Goal: Transaction & Acquisition: Purchase product/service

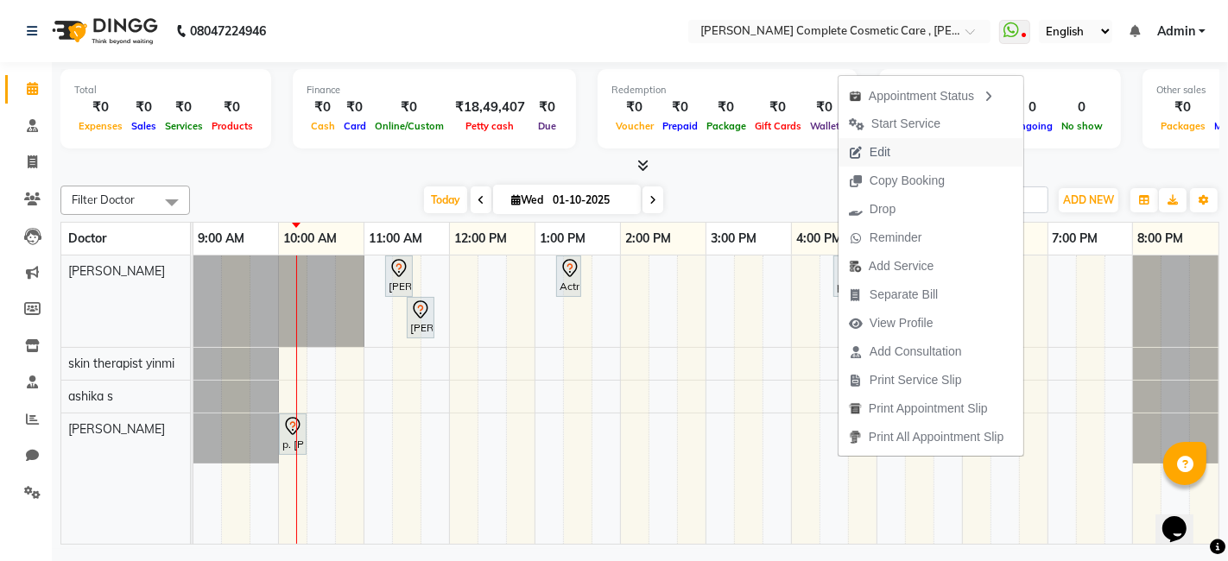
click at [884, 151] on span "Edit" at bounding box center [880, 152] width 21 height 18
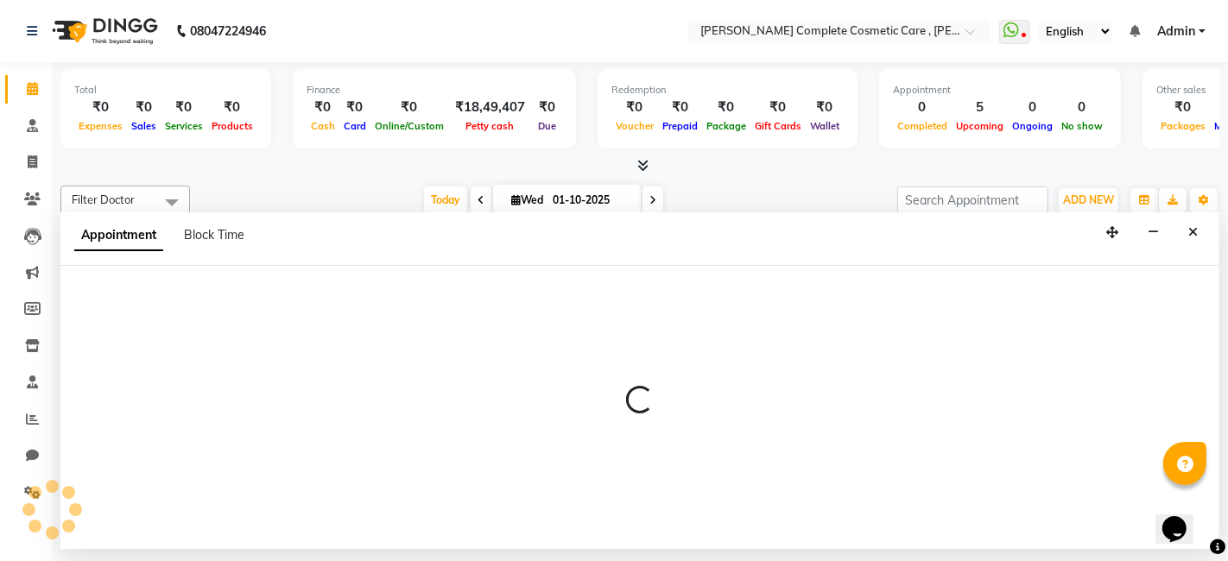
select select "tentative"
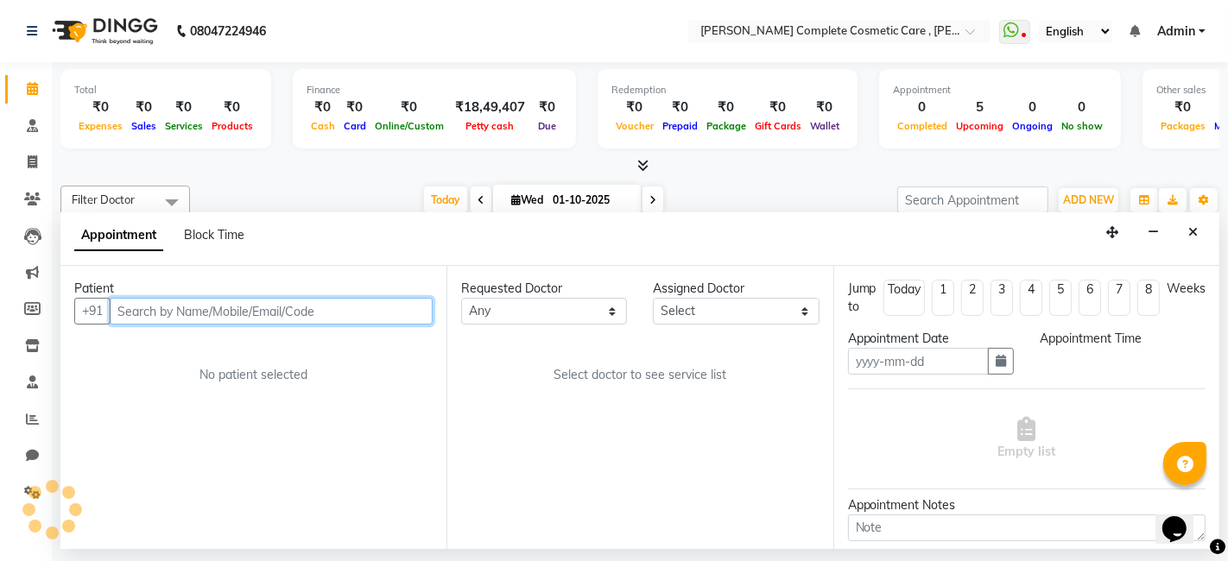
type input "01-10-2025"
select select "67035"
select select "600"
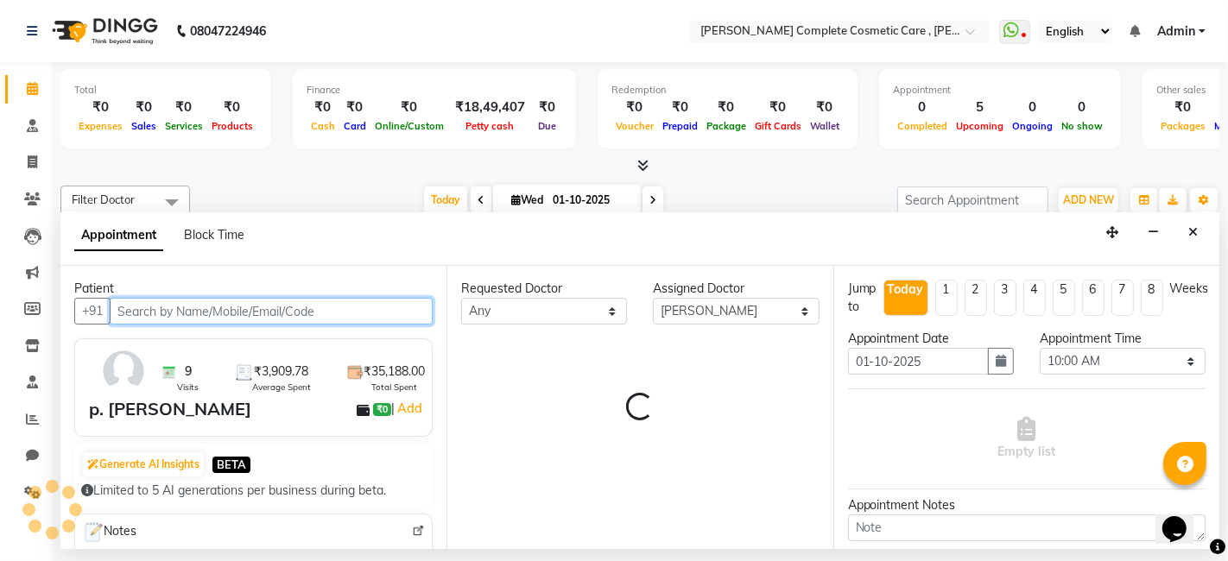
select select "3800"
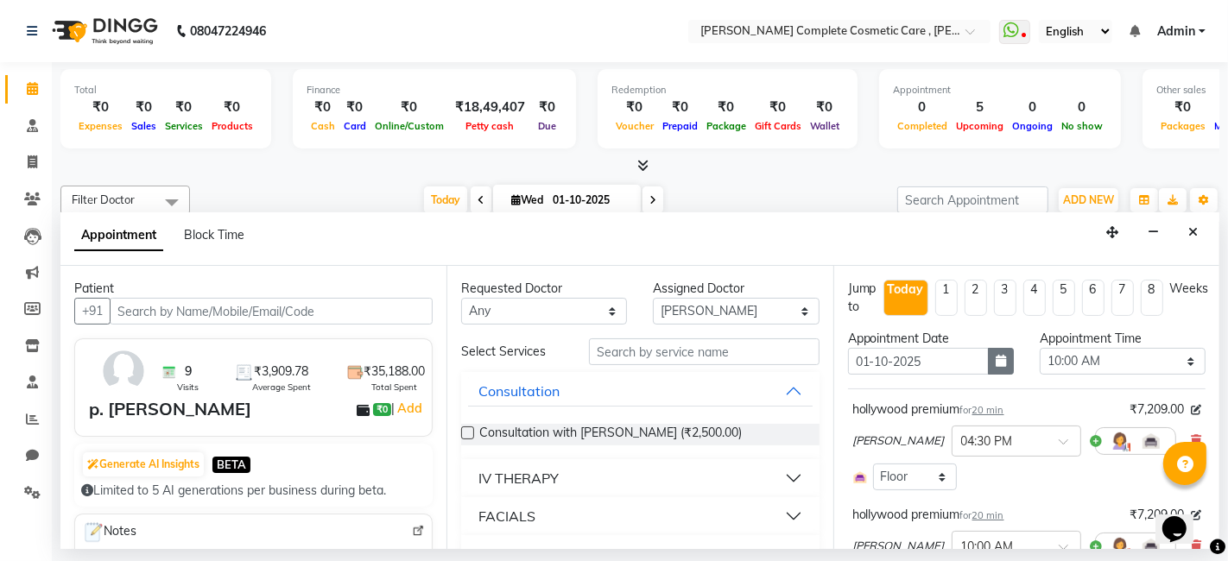
click at [996, 355] on icon "button" at bounding box center [1001, 361] width 10 height 12
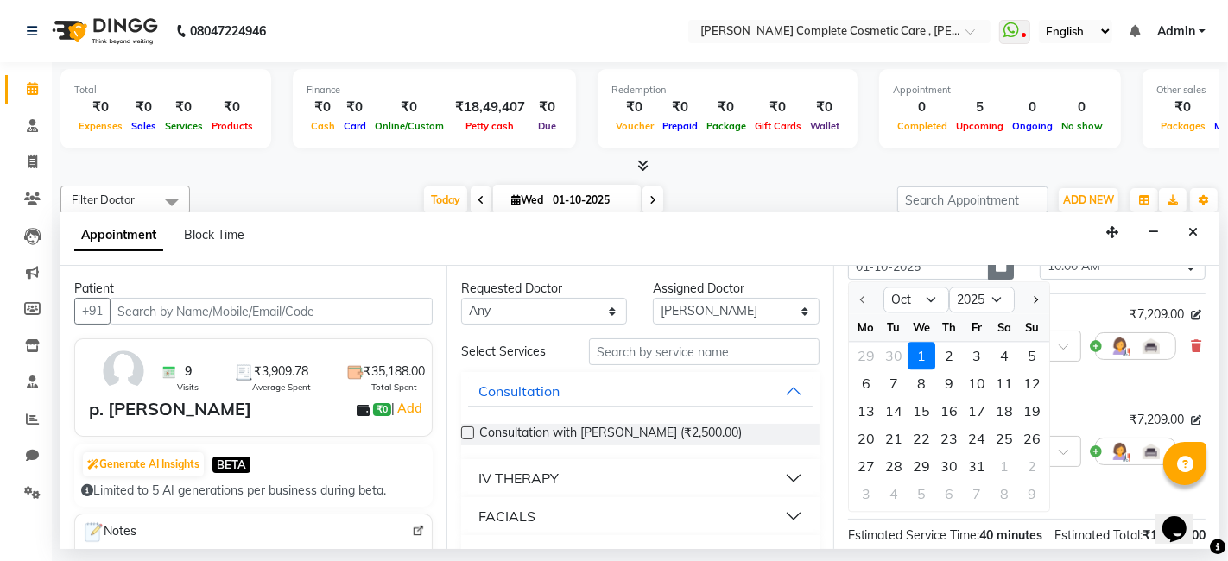
scroll to position [96, 0]
click at [926, 418] on div "15" at bounding box center [922, 410] width 28 height 28
type input "15-10-2025"
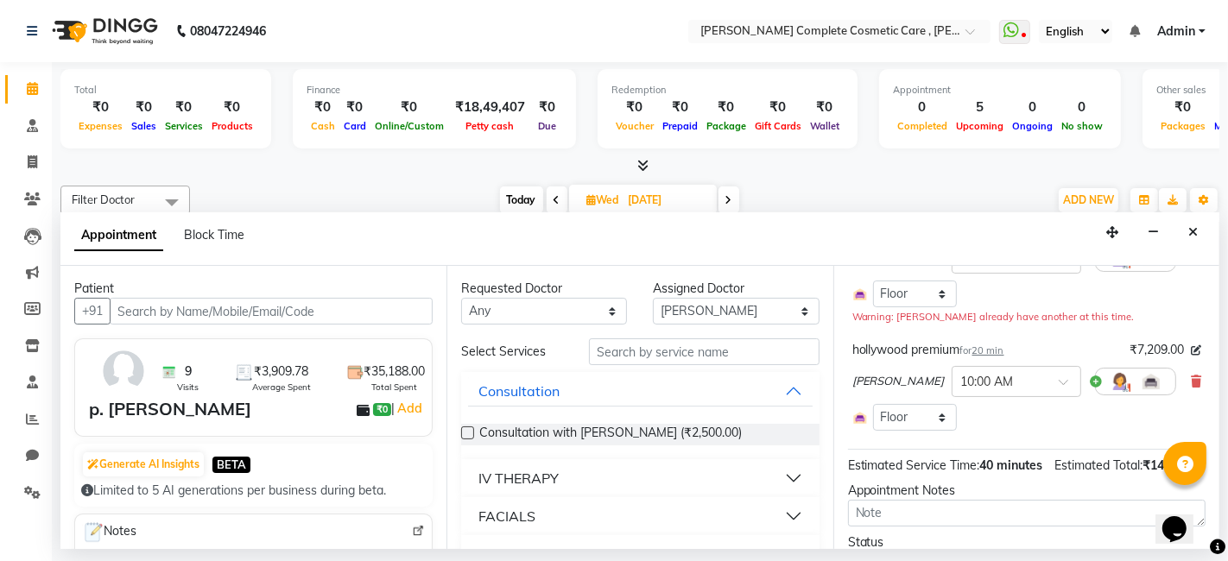
scroll to position [189, 0]
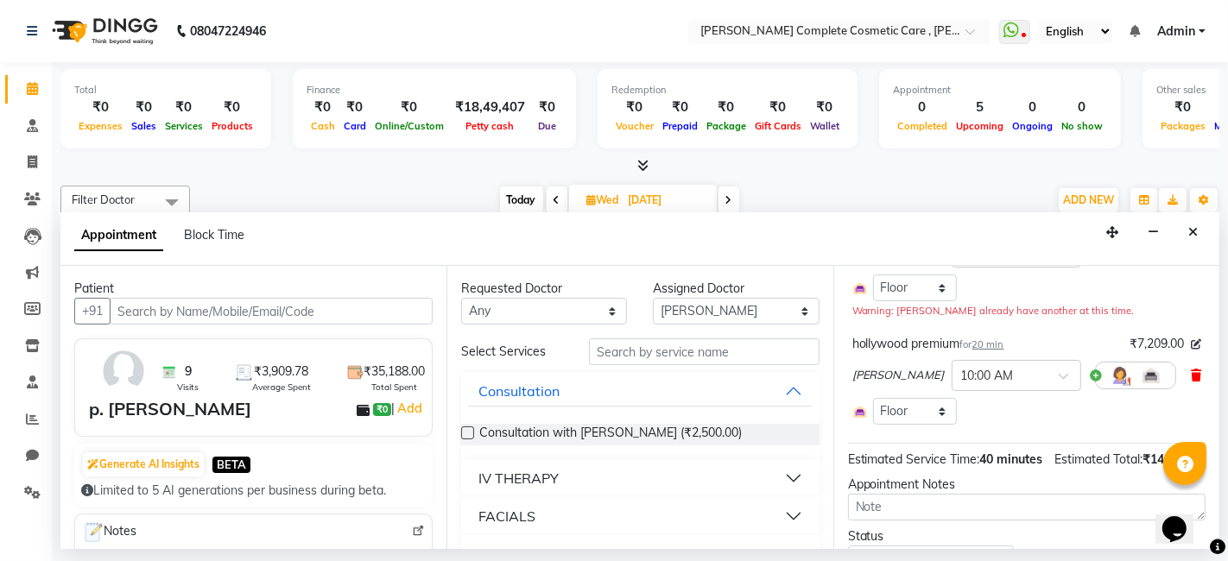
click at [1191, 372] on icon at bounding box center [1196, 376] width 10 height 12
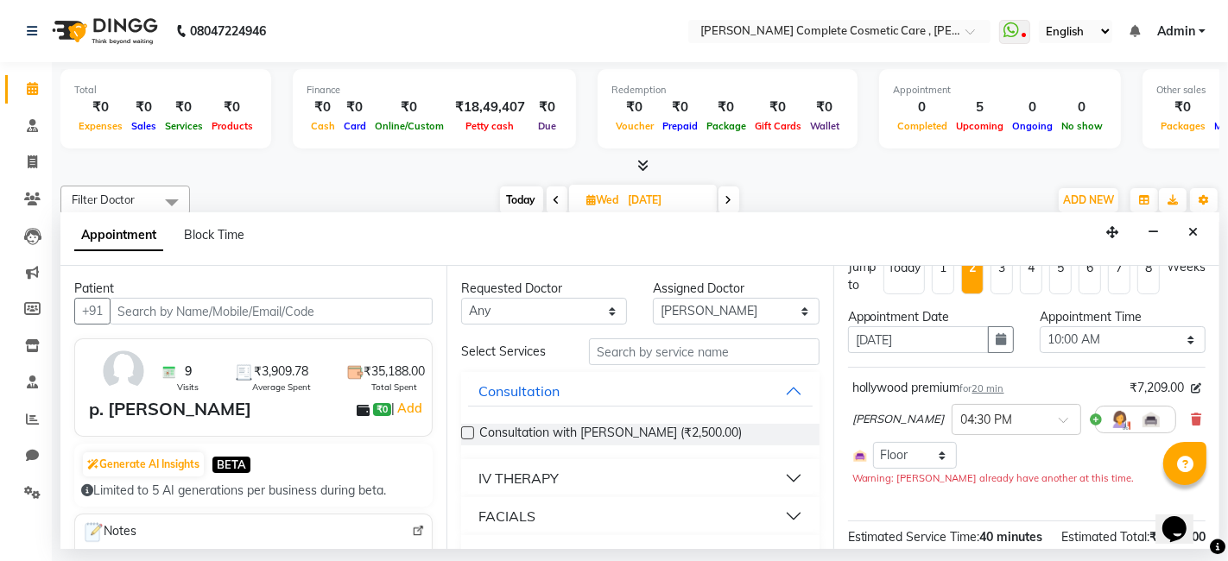
scroll to position [0, 0]
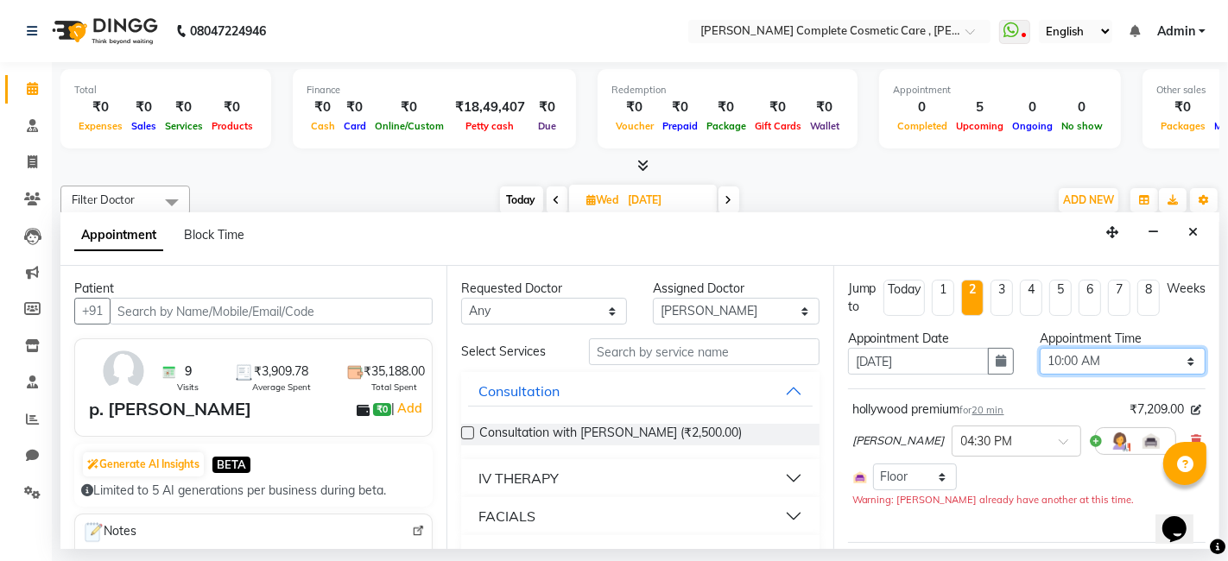
click at [1110, 366] on select "Select 10:00 AM 10:15 AM 10:30 AM 10:45 AM 11:00 AM 11:15 AM 11:30 AM 11:45 AM …" at bounding box center [1123, 361] width 166 height 27
select select "960"
click at [1040, 348] on select "Select 10:00 AM 10:15 AM 10:30 AM 10:45 AM 11:00 AM 11:15 AM 11:30 AM 11:45 AM …" at bounding box center [1123, 361] width 166 height 27
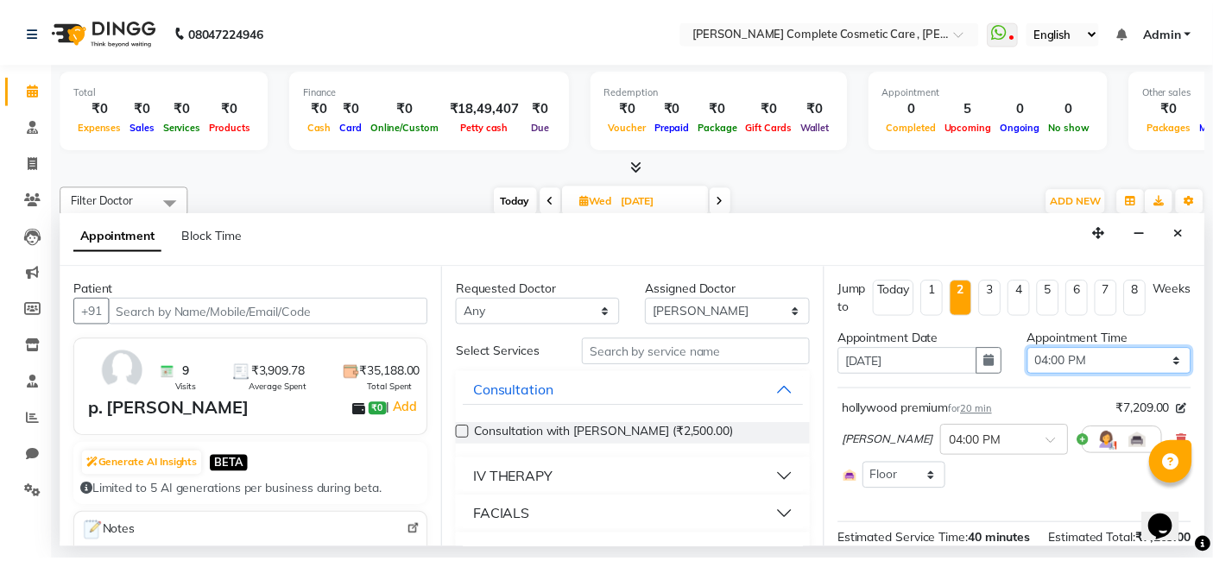
scroll to position [180, 0]
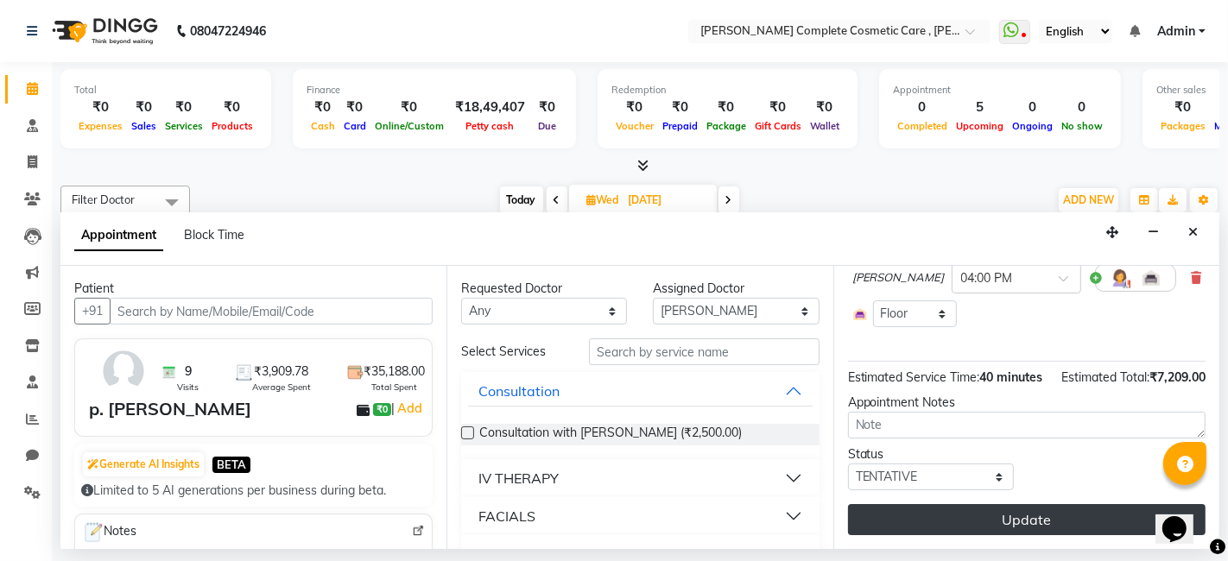
click at [961, 509] on button "Update" at bounding box center [1027, 519] width 358 height 31
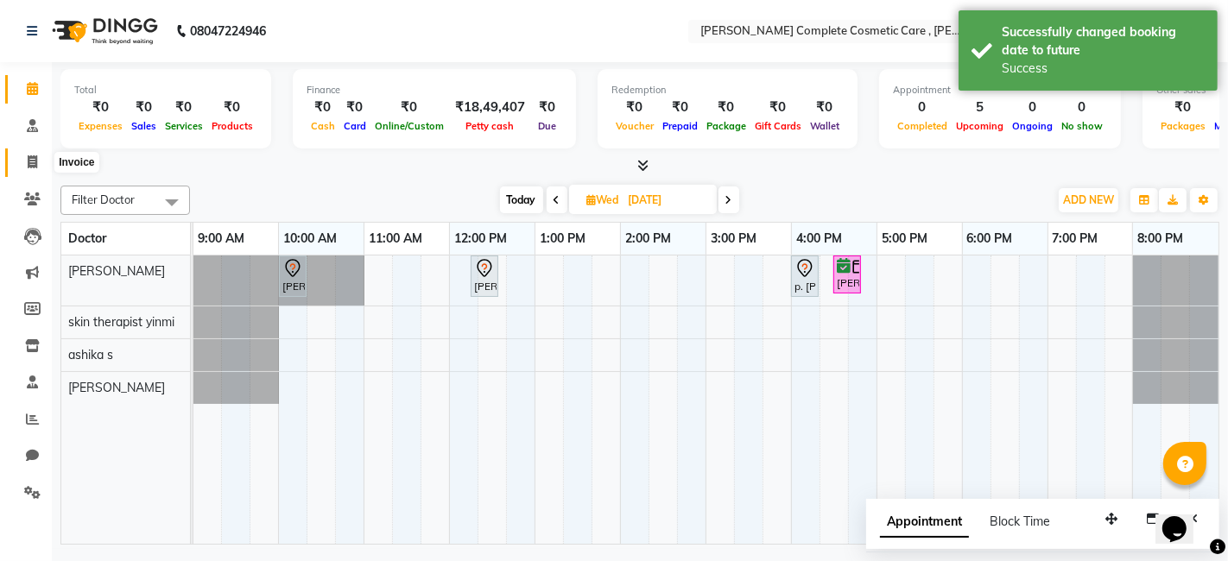
click at [26, 168] on span at bounding box center [32, 163] width 30 height 20
select select "service"
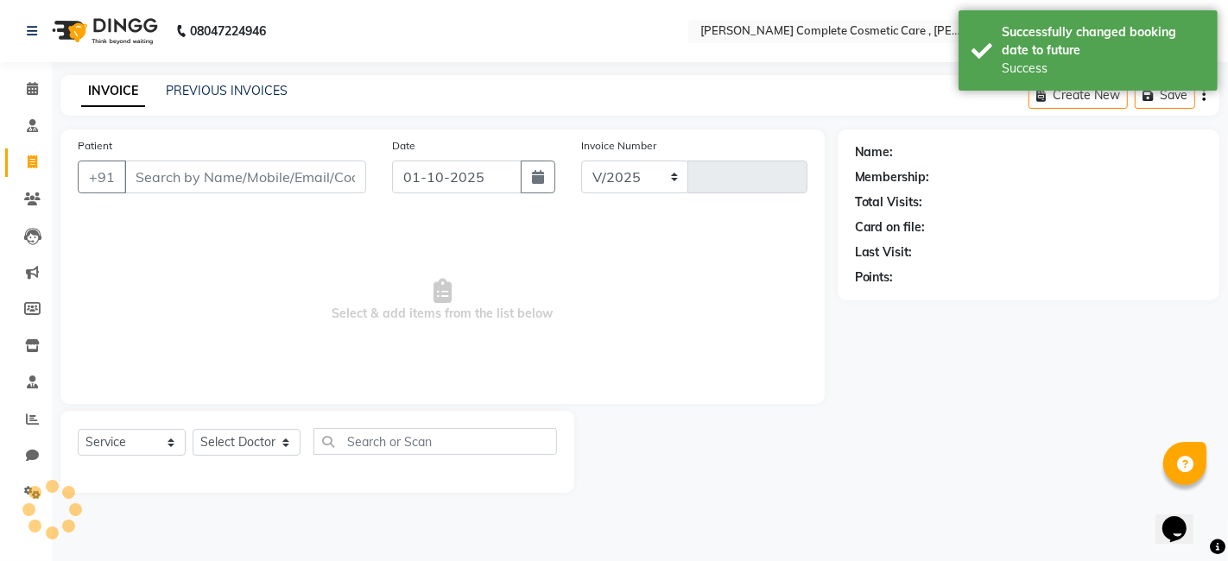
select select "7560"
type input "0653"
select select "product"
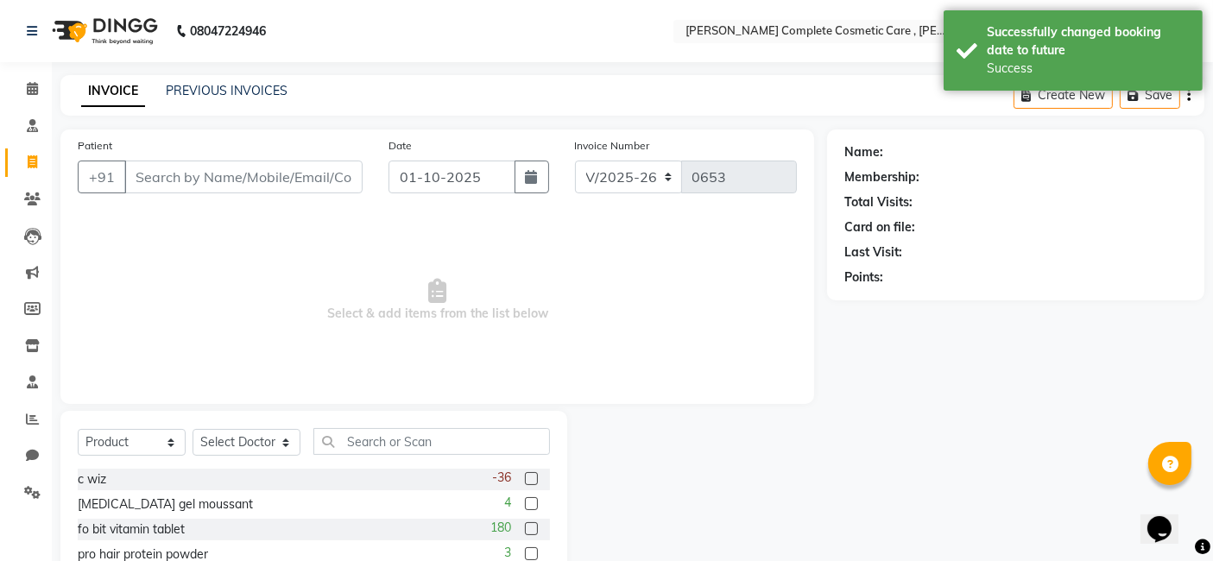
click at [199, 180] on input "Patient" at bounding box center [243, 177] width 238 height 33
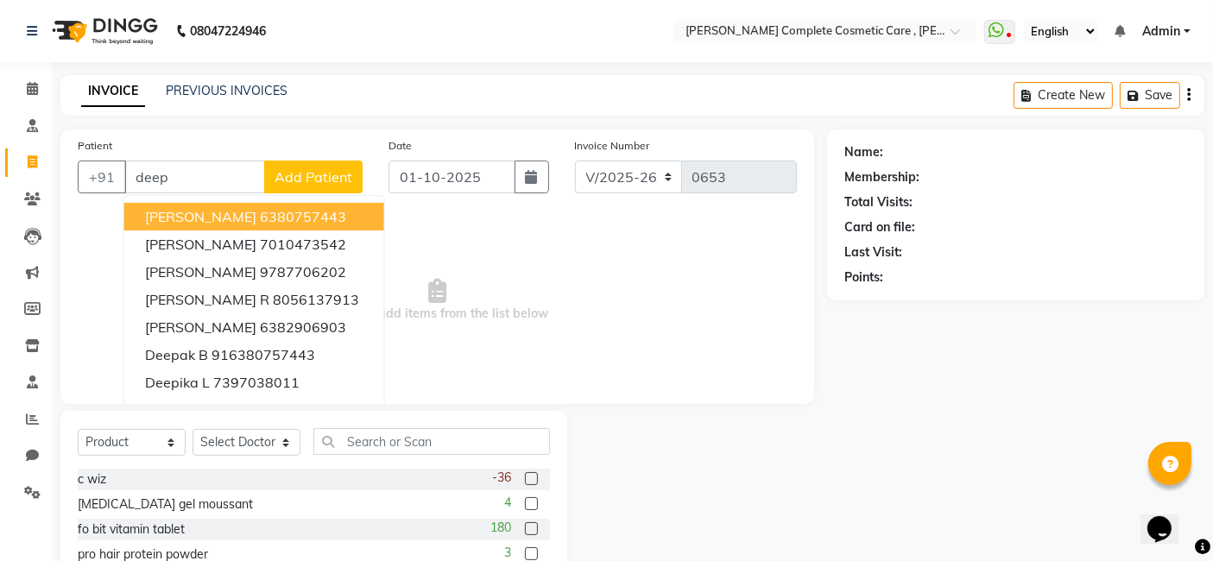
click at [260, 220] on ngb-highlight "6380757443" at bounding box center [303, 216] width 86 height 17
type input "6380757443"
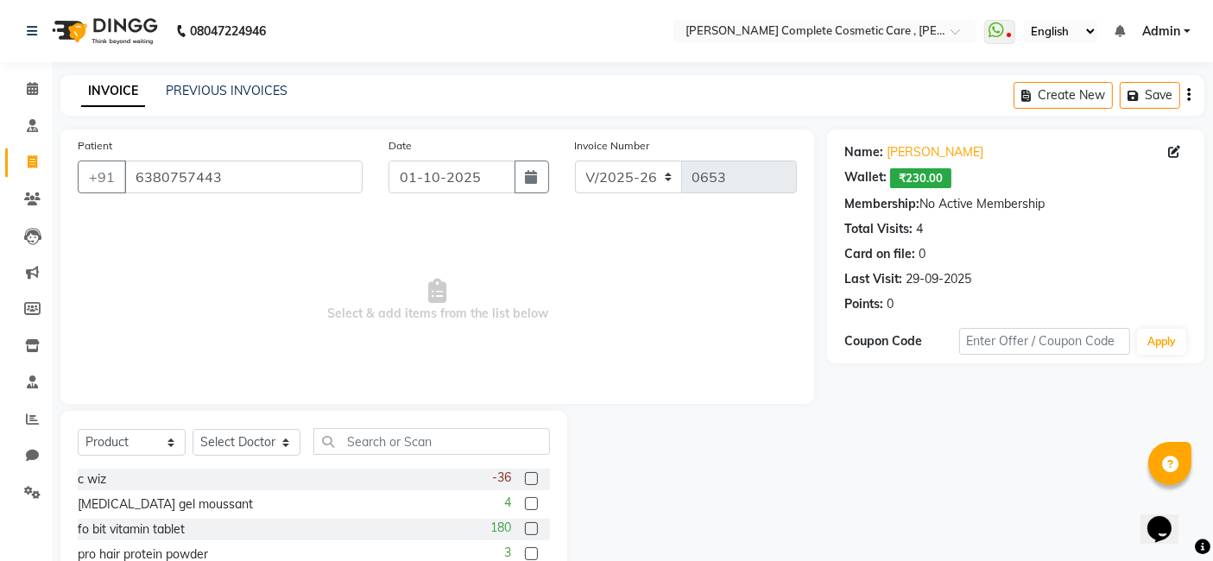
click at [212, 428] on div "Select Service Product Membership Package Voucher Prepaid Gift Card Select Doct…" at bounding box center [314, 448] width 472 height 41
click at [219, 438] on select "Select Doctor ashika s Dr. Asha Queen saranya k skin therapist yinmi srikanth" at bounding box center [247, 442] width 108 height 27
select select "83350"
click at [193, 429] on select "Select Doctor ashika s Dr. Asha Queen saranya k skin therapist yinmi srikanth" at bounding box center [247, 442] width 108 height 27
click at [382, 430] on input "text" at bounding box center [431, 441] width 237 height 27
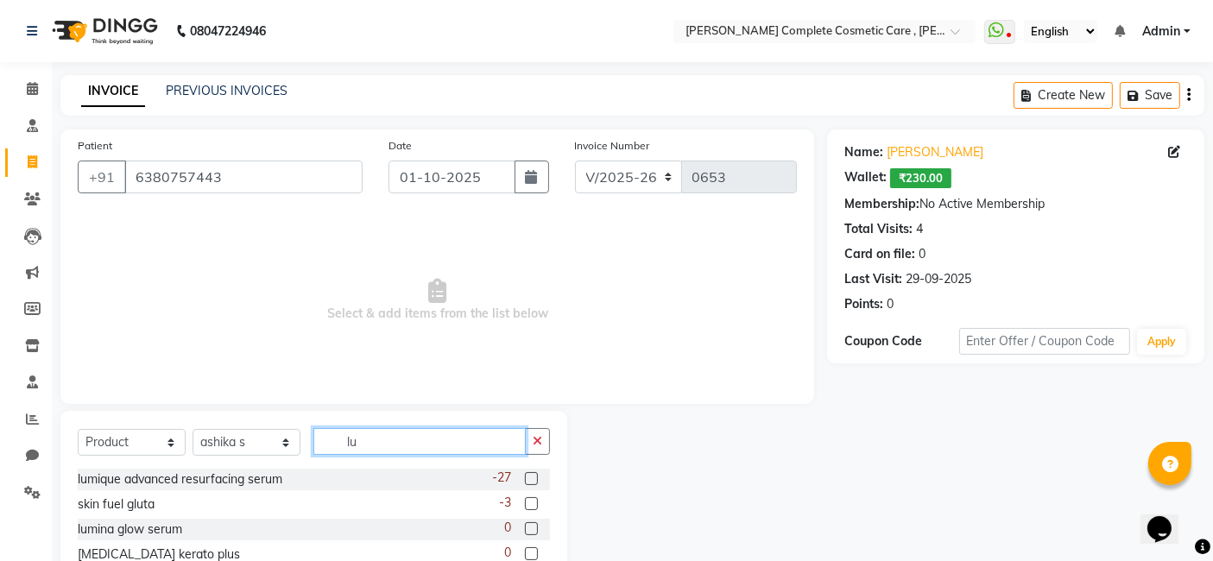
type input "lu"
click at [529, 472] on label at bounding box center [531, 478] width 13 height 13
click at [529, 474] on input "checkbox" at bounding box center [530, 479] width 11 height 11
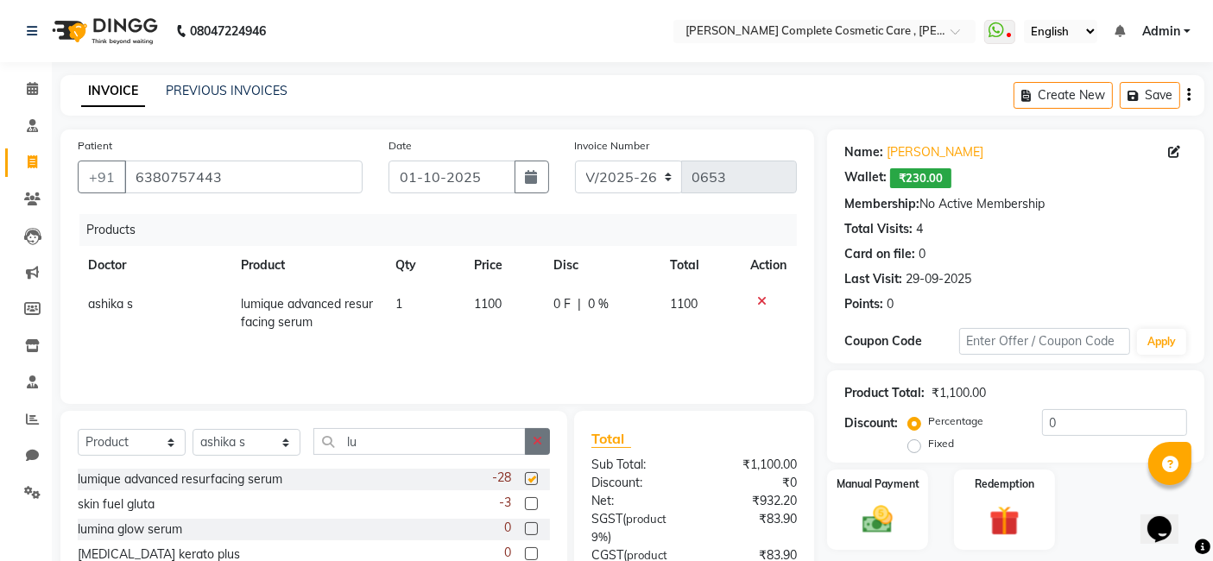
checkbox input "false"
click at [544, 439] on button "button" at bounding box center [537, 441] width 25 height 27
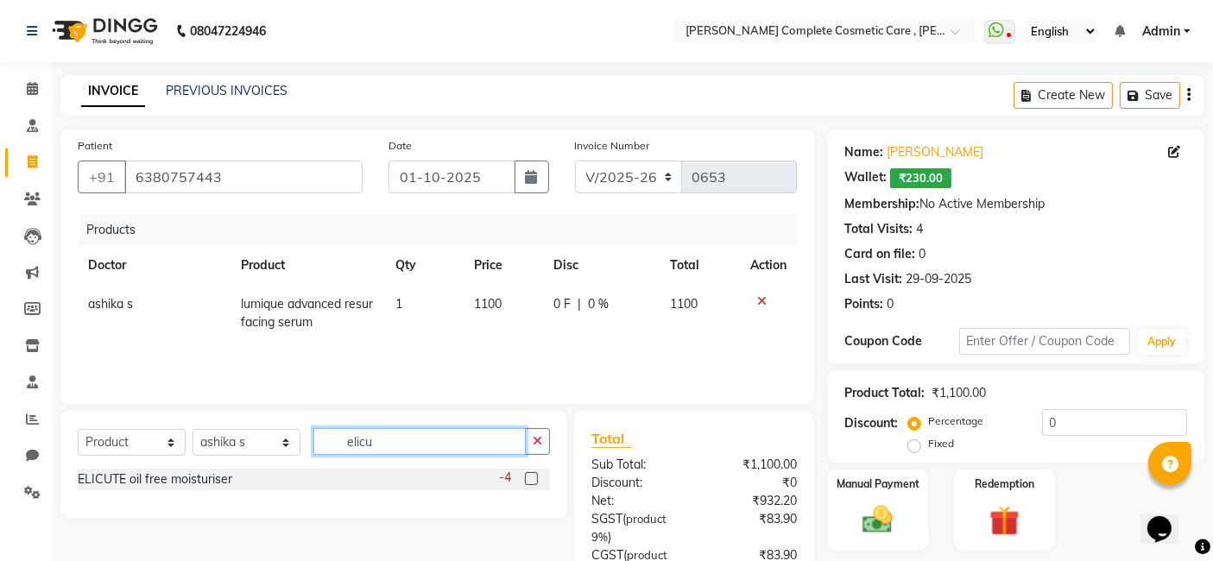
type input "elicu"
click at [534, 477] on label at bounding box center [531, 478] width 13 height 13
click at [534, 477] on input "checkbox" at bounding box center [530, 479] width 11 height 11
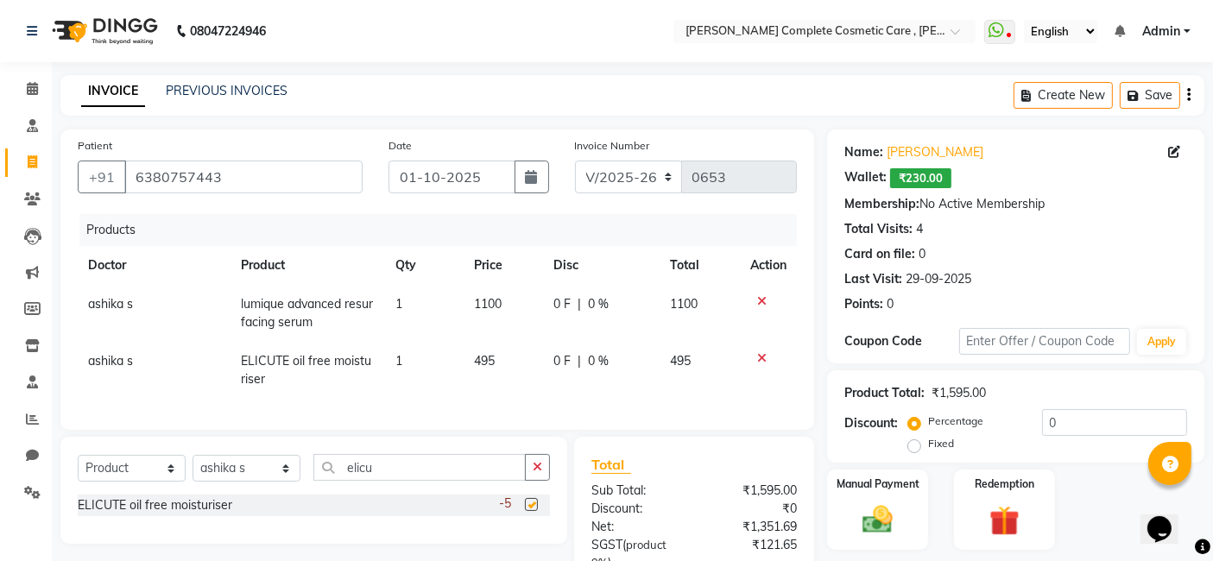
checkbox input "false"
click at [542, 481] on button "button" at bounding box center [537, 467] width 25 height 27
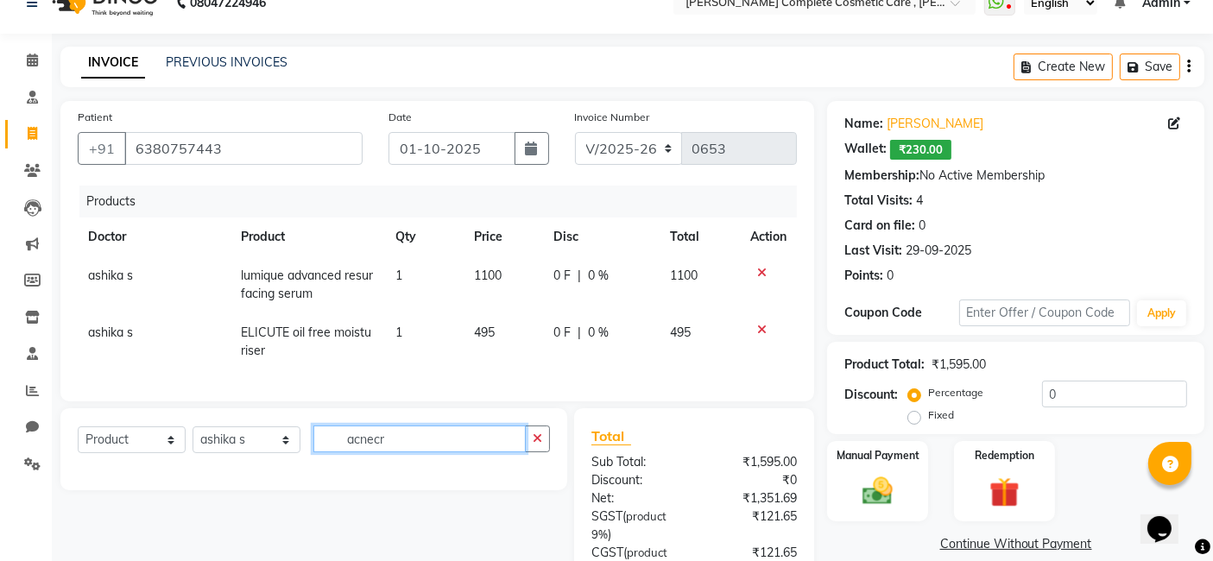
scroll to position [29, 0]
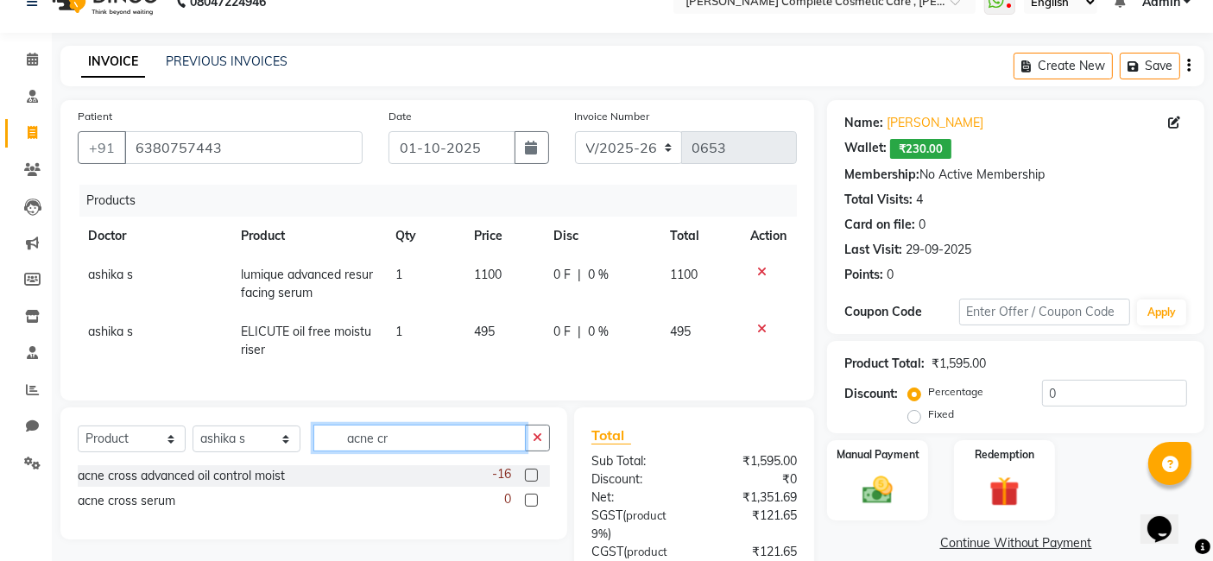
type input "acne cr"
click at [532, 507] on label at bounding box center [531, 500] width 13 height 13
click at [532, 507] on input "checkbox" at bounding box center [530, 501] width 11 height 11
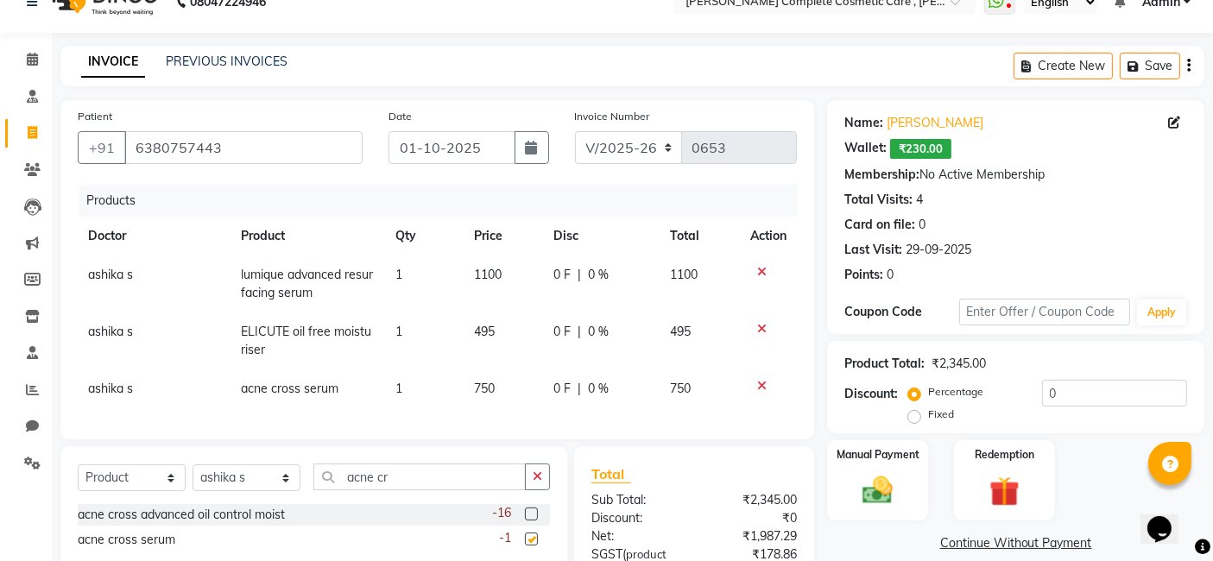
checkbox input "false"
click at [535, 483] on icon "button" at bounding box center [537, 477] width 9 height 12
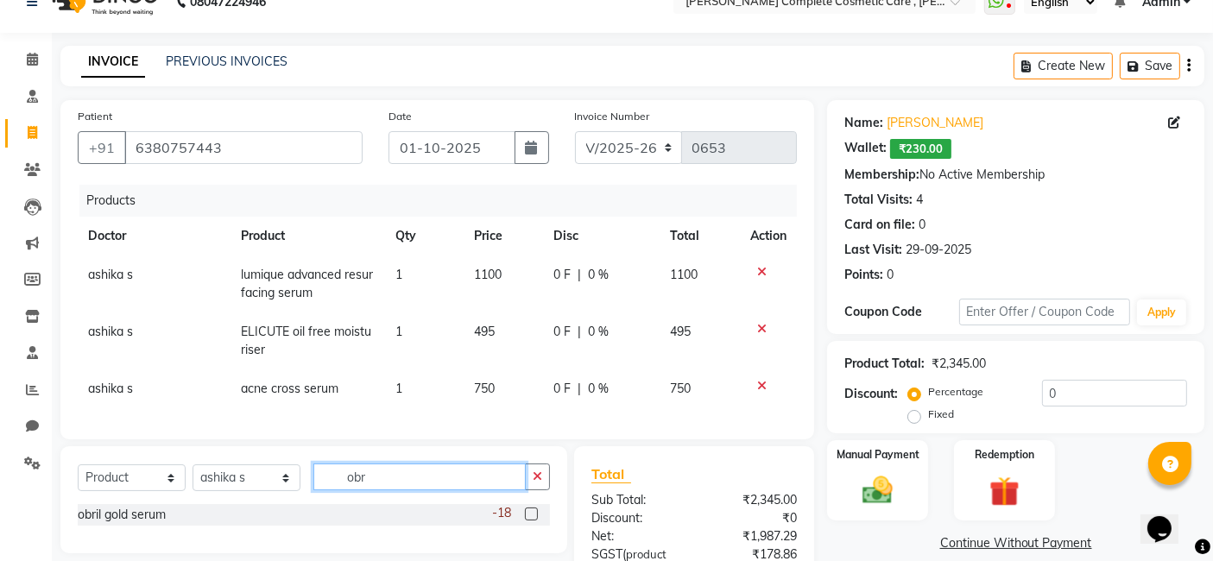
type input "obr"
click at [528, 521] on label at bounding box center [531, 514] width 13 height 13
click at [528, 521] on input "checkbox" at bounding box center [530, 515] width 11 height 11
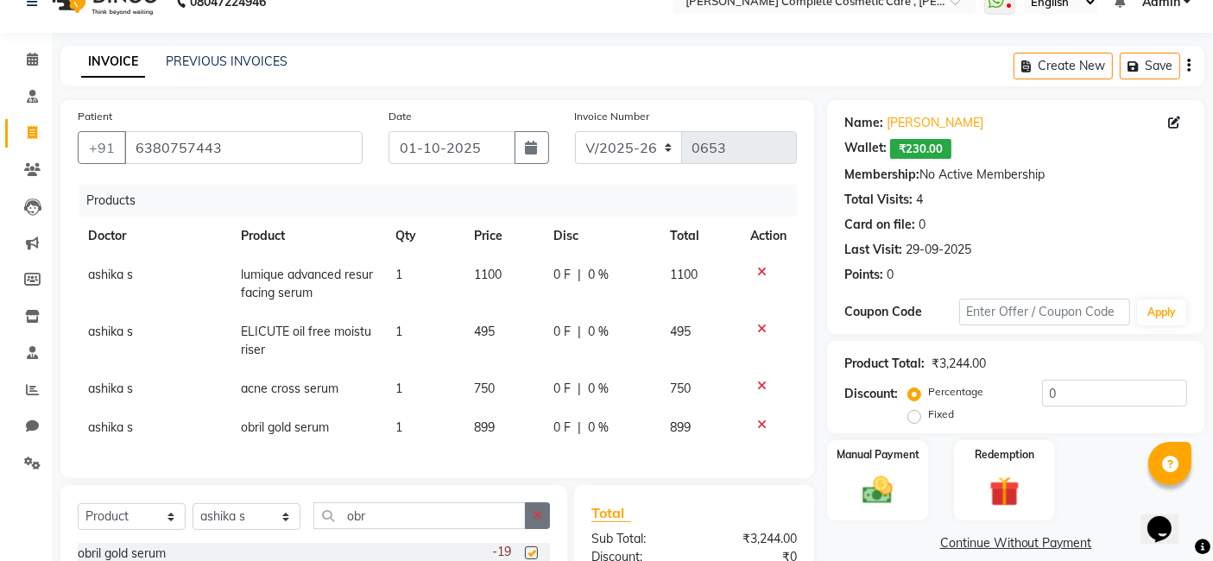
checkbox input "false"
click at [535, 519] on button "button" at bounding box center [537, 516] width 25 height 27
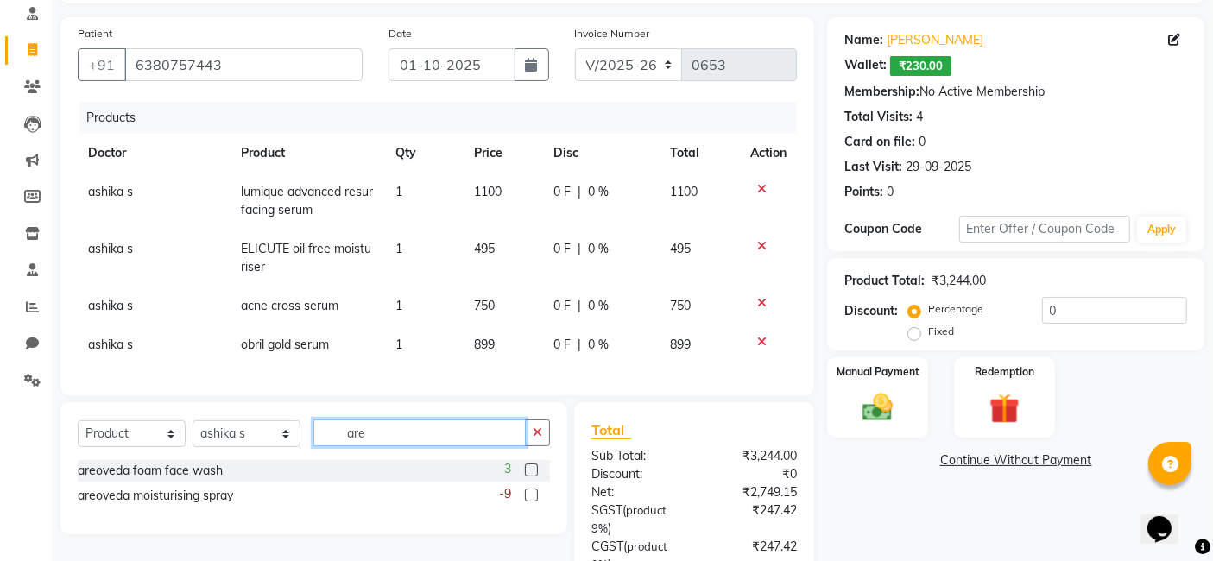
scroll to position [158, 0]
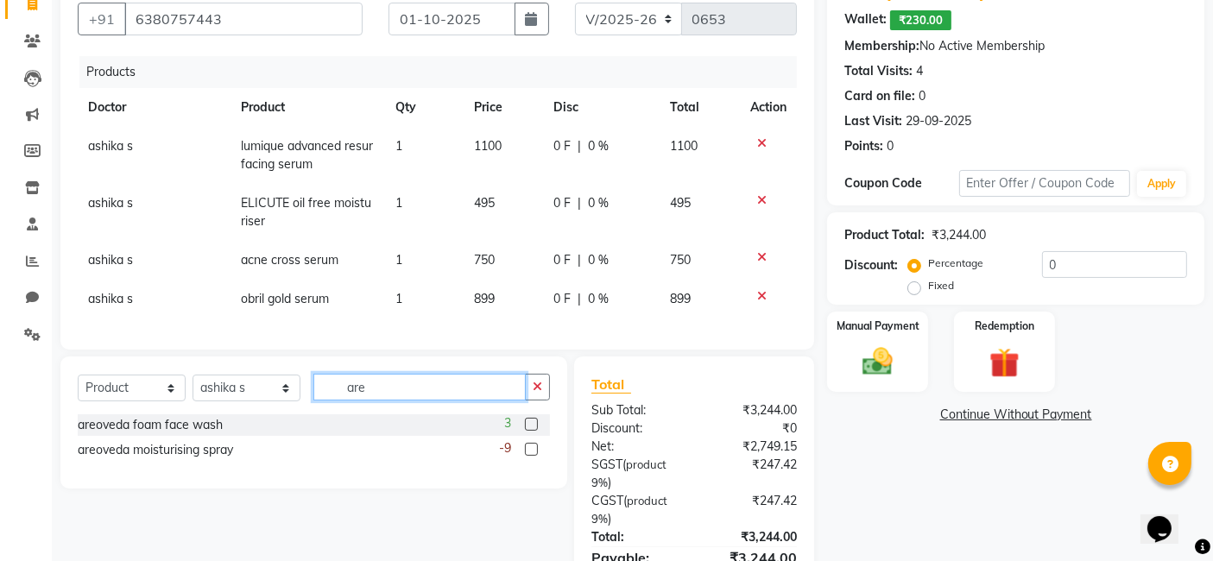
type input "are"
click at [525, 431] on label at bounding box center [531, 424] width 13 height 13
click at [525, 431] on input "checkbox" at bounding box center [530, 425] width 11 height 11
checkbox input "false"
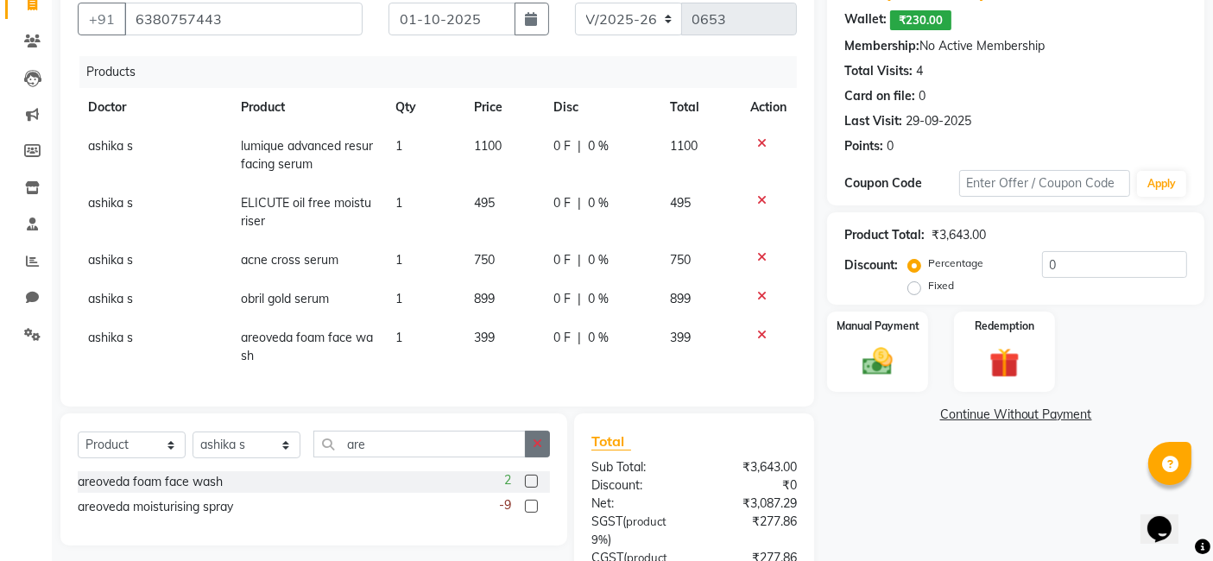
click at [535, 450] on icon "button" at bounding box center [537, 444] width 9 height 12
type input "seek"
click at [534, 488] on label at bounding box center [531, 481] width 13 height 13
click at [534, 488] on input "checkbox" at bounding box center [530, 482] width 11 height 11
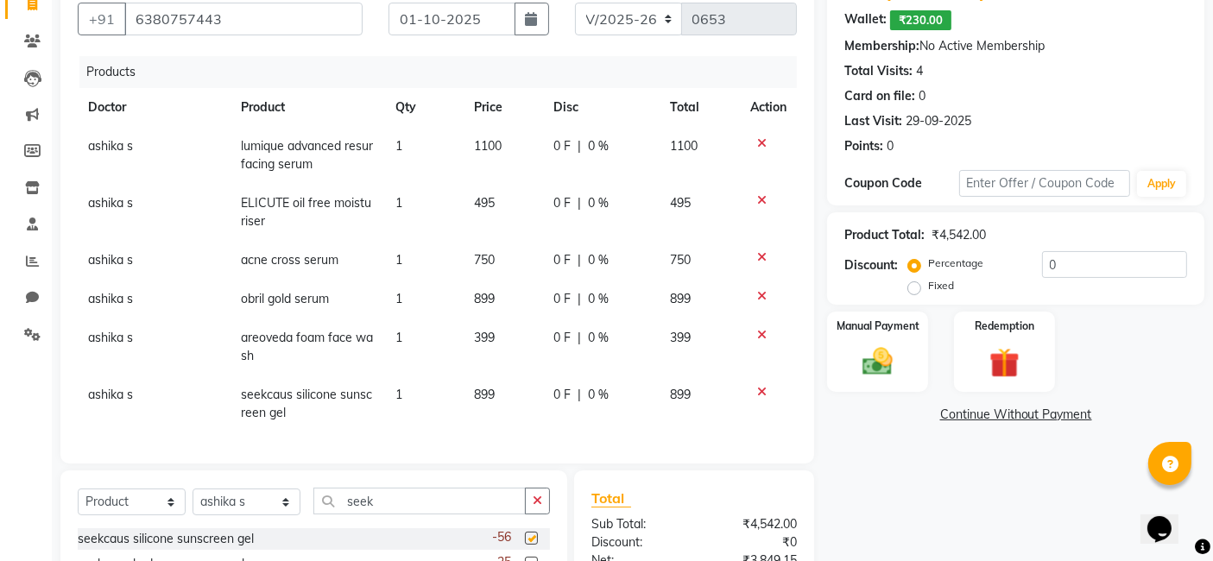
checkbox input "false"
click at [538, 507] on icon "button" at bounding box center [537, 501] width 9 height 12
type input "choc"
click at [531, 545] on label at bounding box center [531, 538] width 13 height 13
click at [531, 545] on input "checkbox" at bounding box center [530, 539] width 11 height 11
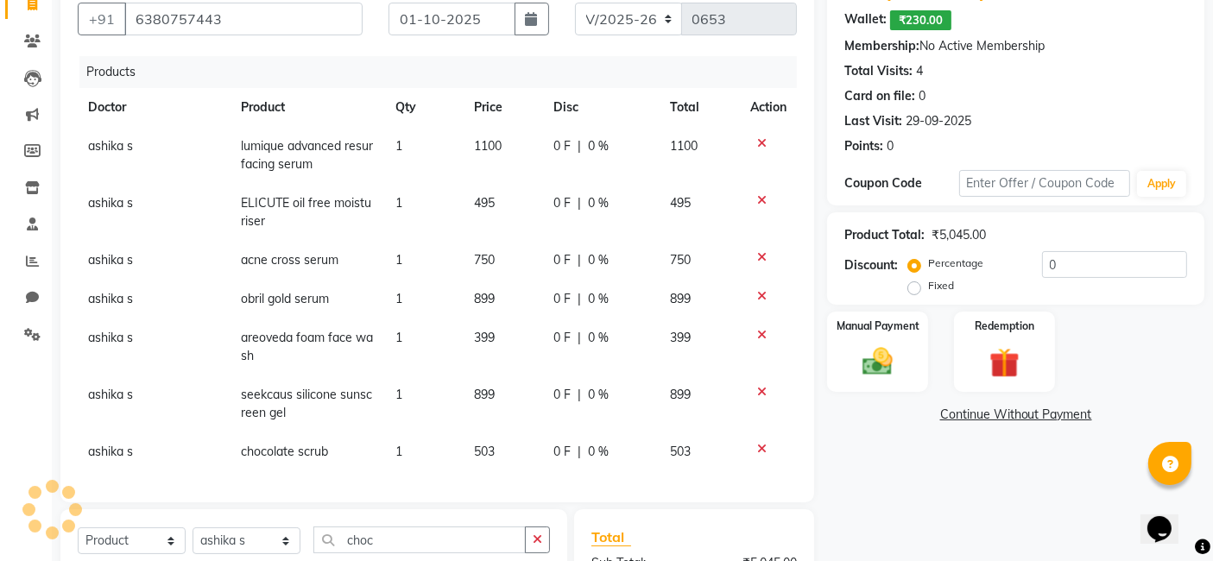
checkbox input "false"
click at [487, 447] on td "503" at bounding box center [504, 452] width 80 height 39
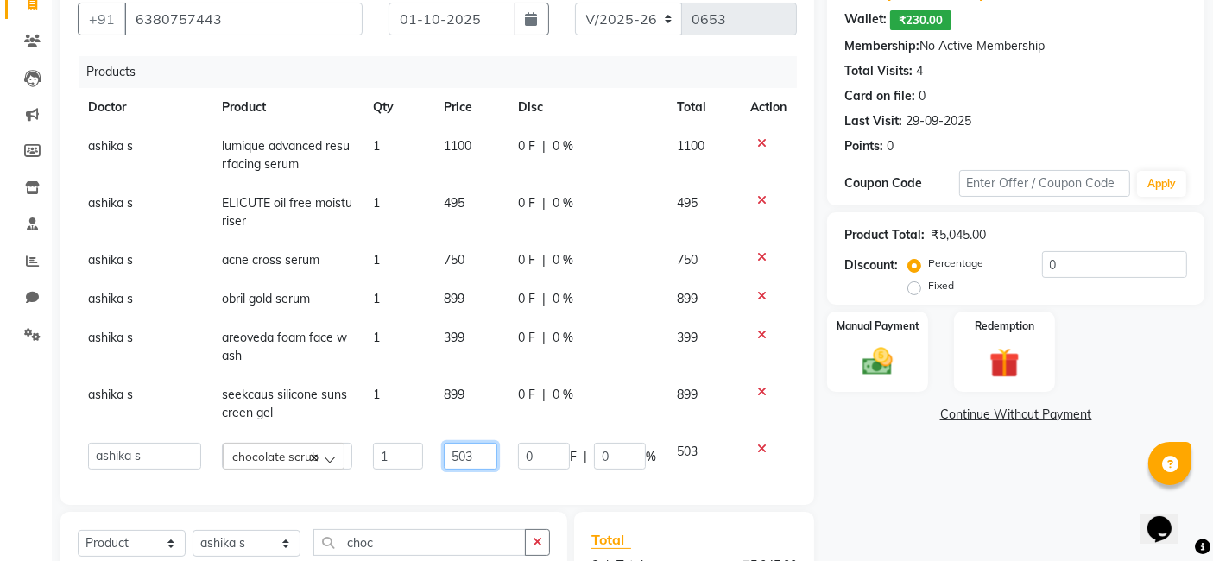
click at [466, 449] on input "503" at bounding box center [470, 456] width 53 height 27
type input "5"
type input "499"
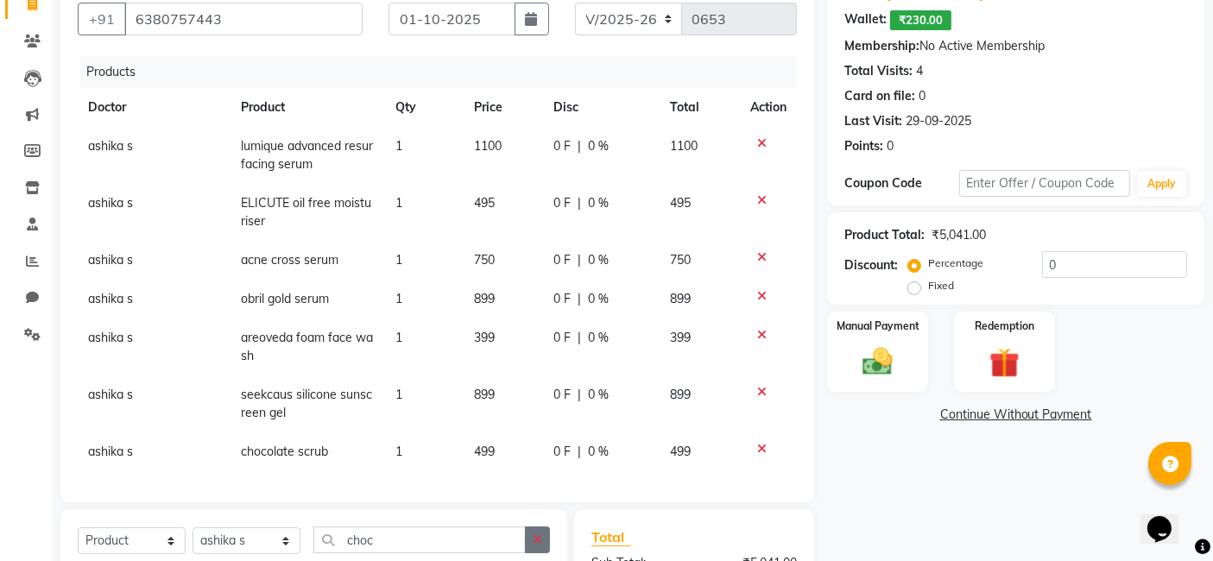
click at [542, 536] on icon "button" at bounding box center [537, 540] width 9 height 12
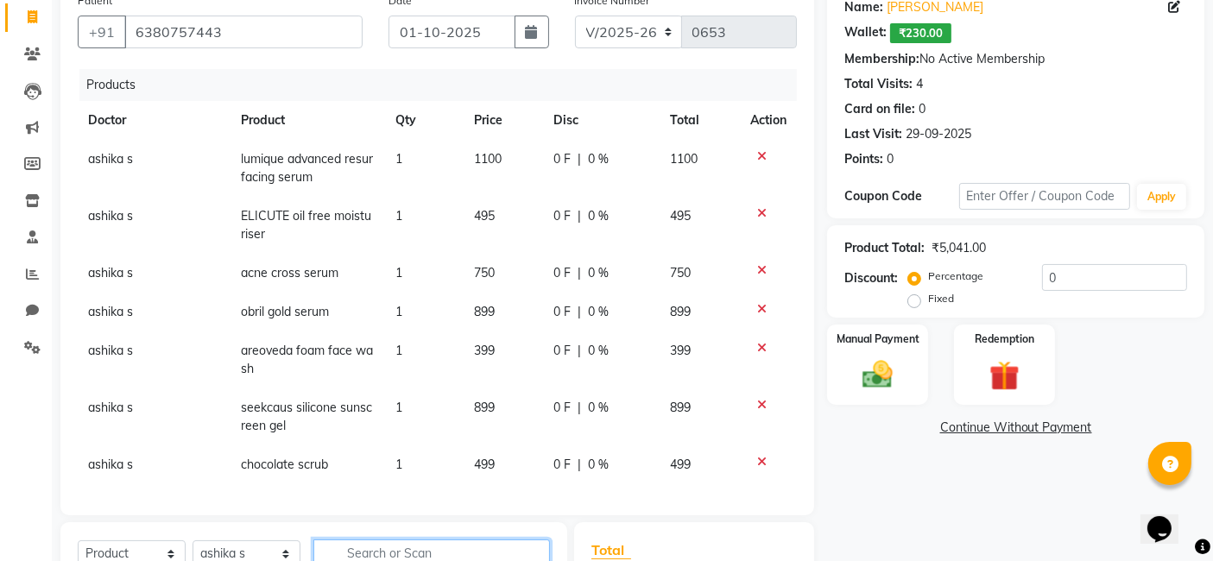
scroll to position [145, 0]
click at [490, 312] on span "899" at bounding box center [484, 312] width 21 height 16
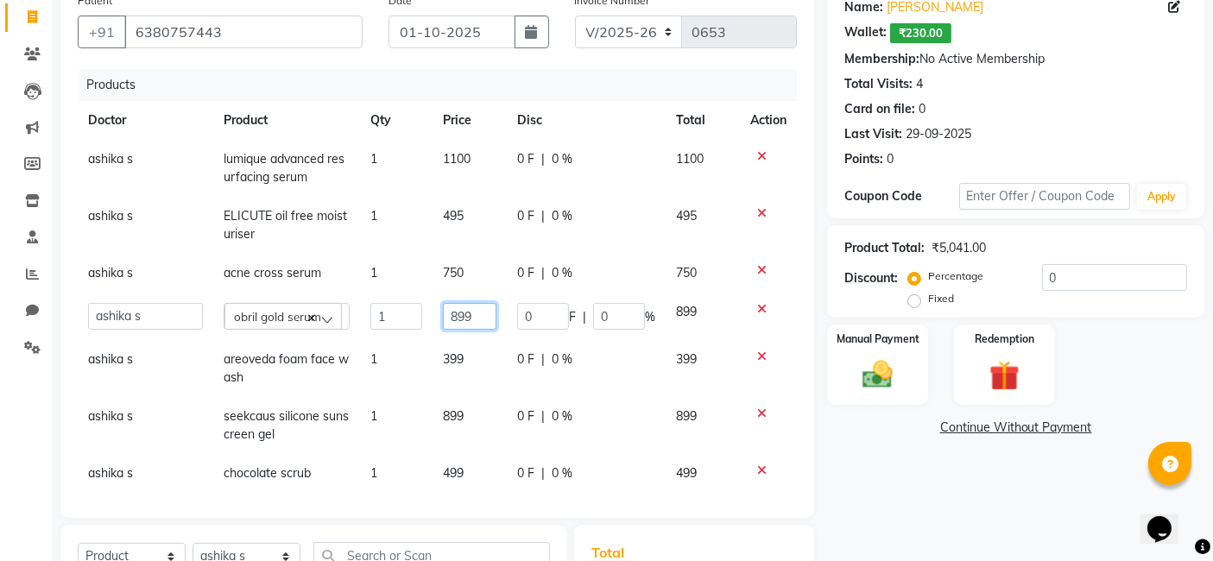
click at [461, 312] on input "899" at bounding box center [470, 316] width 54 height 27
type input "8"
type input "950"
click at [466, 558] on input "text" at bounding box center [431, 555] width 237 height 27
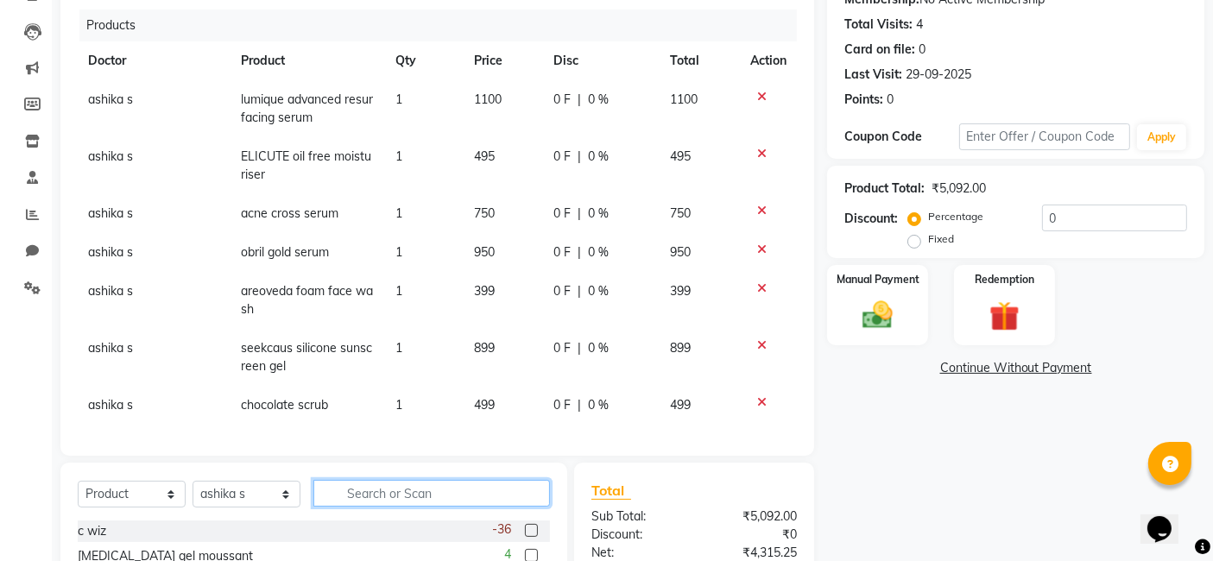
scroll to position [209, 0]
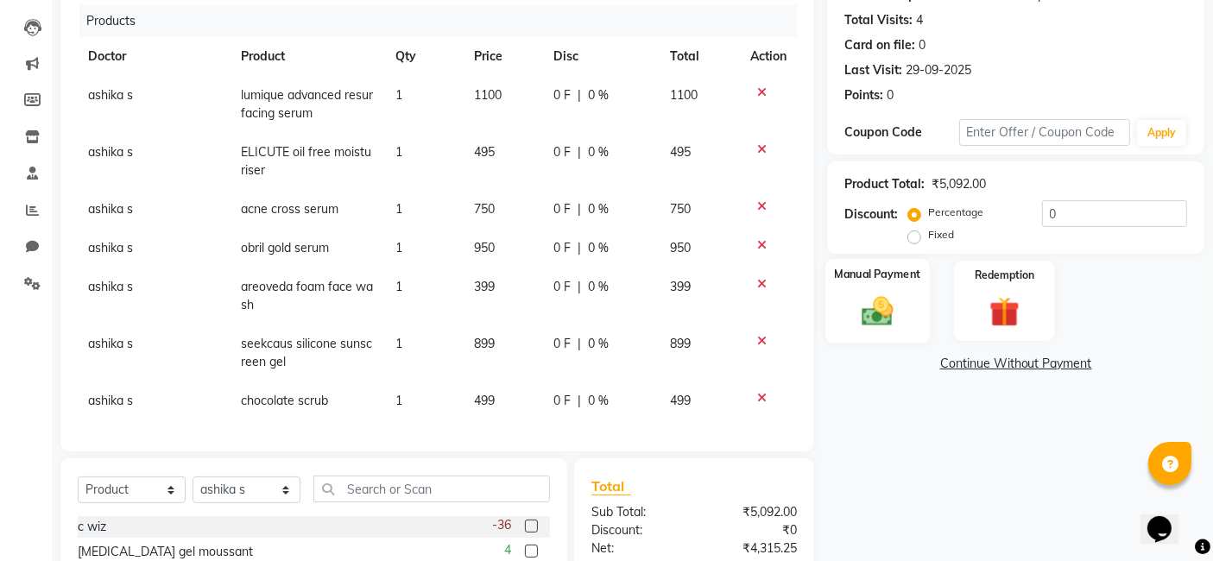
click at [870, 314] on img at bounding box center [878, 311] width 52 height 36
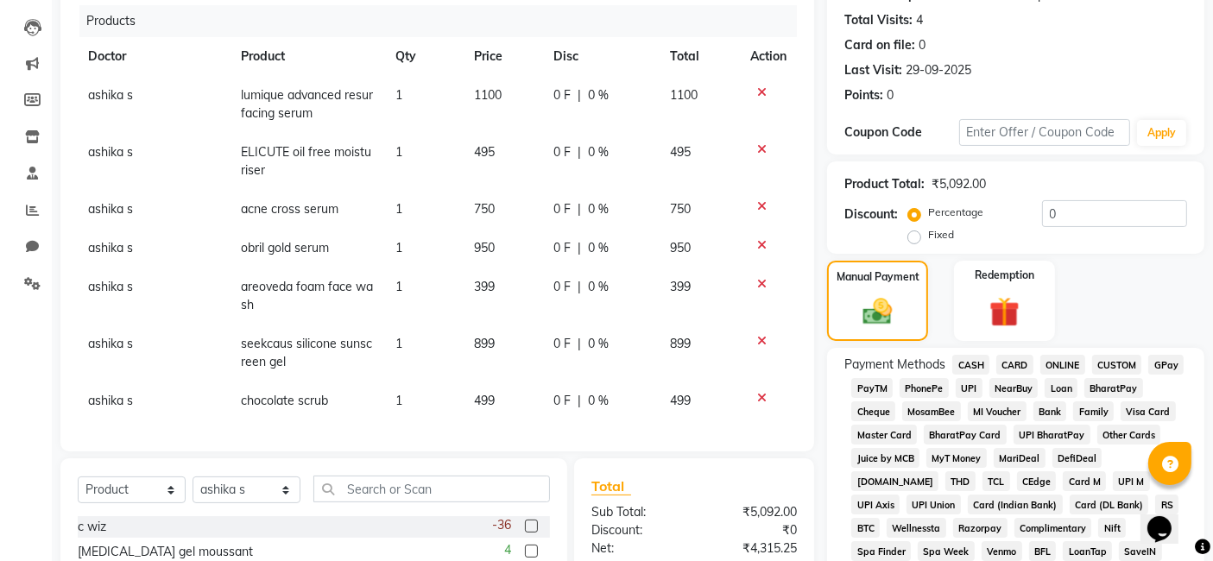
click at [1168, 364] on span "GPay" at bounding box center [1166, 365] width 35 height 20
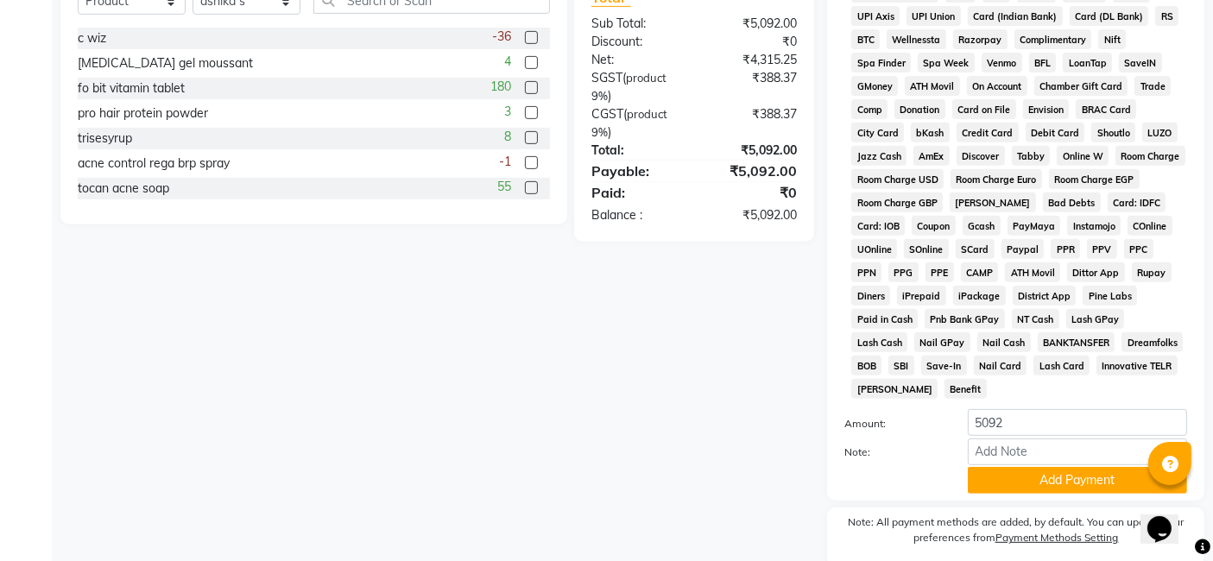
scroll to position [698, 0]
click at [1076, 467] on button "Add Payment" at bounding box center [1077, 480] width 219 height 27
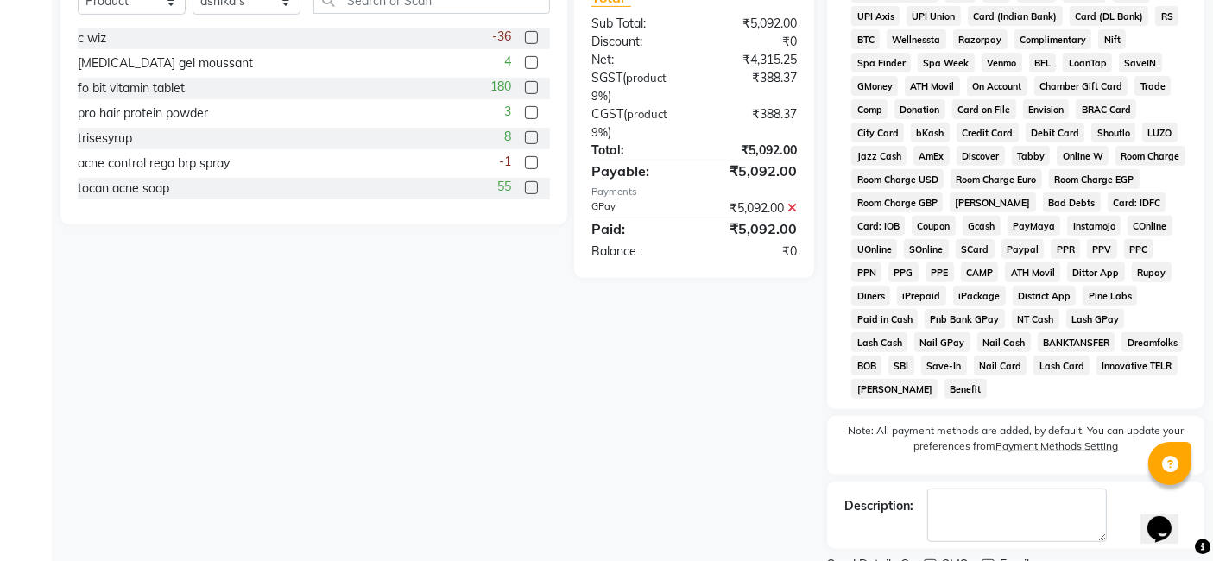
scroll to position [750, 0]
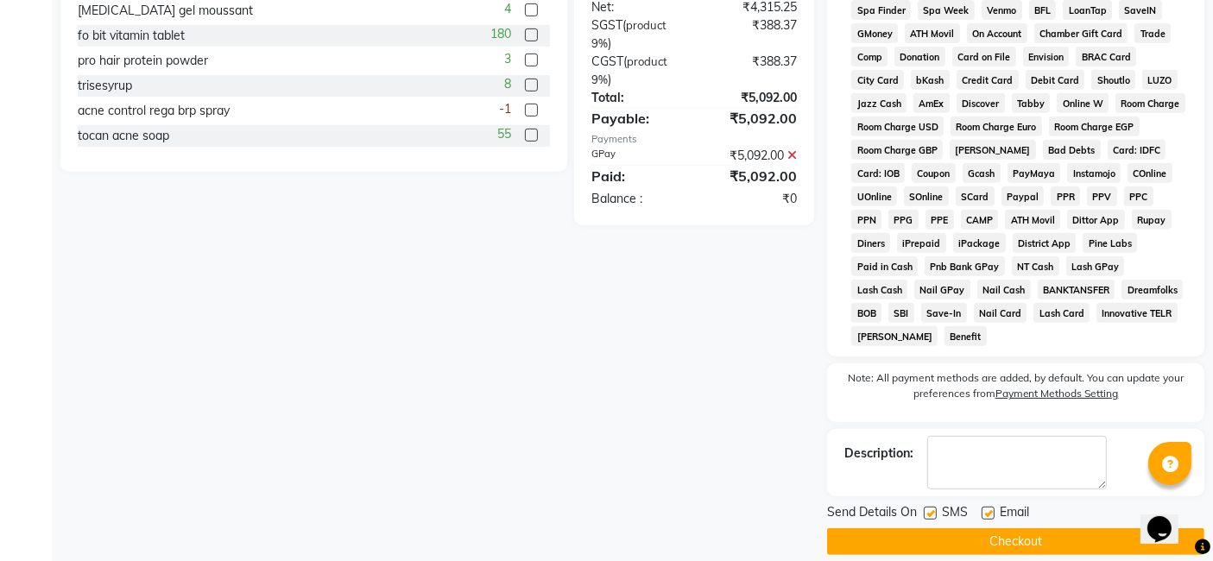
click at [1046, 529] on button "Checkout" at bounding box center [1015, 542] width 377 height 27
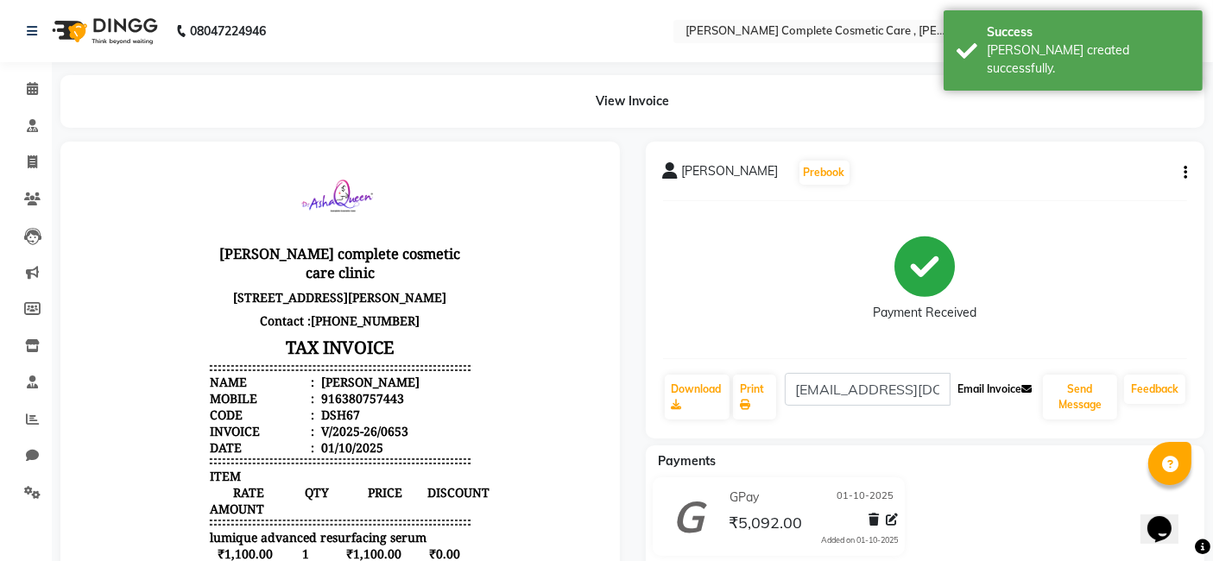
click at [971, 393] on button "Email Invoice" at bounding box center [996, 389] width 88 height 29
click at [1071, 396] on button "Send Message" at bounding box center [1080, 397] width 74 height 45
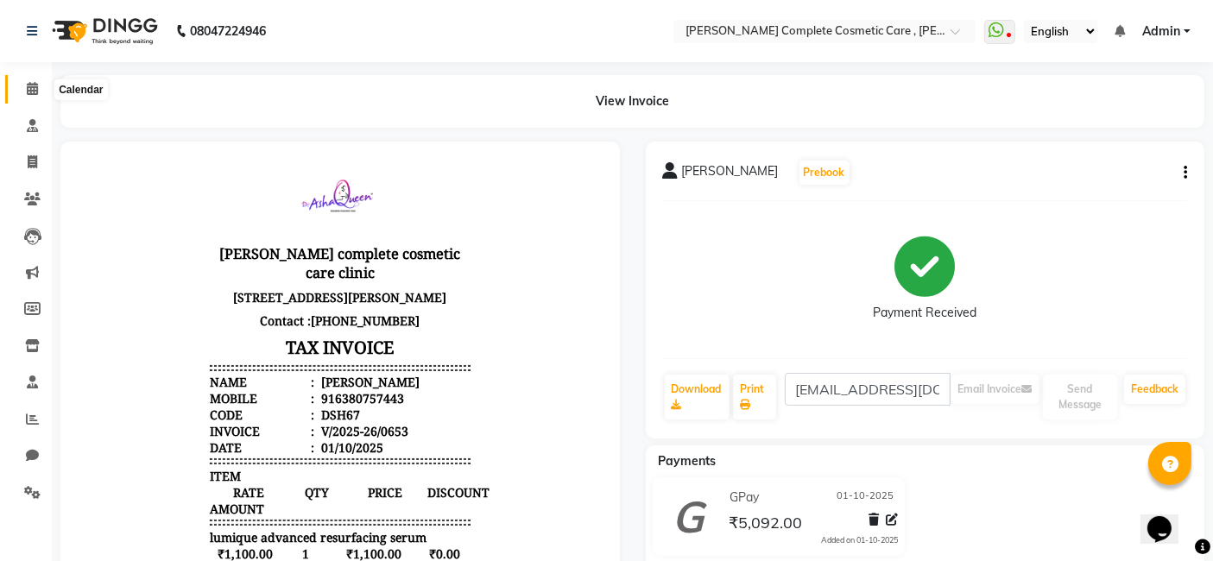
click at [35, 82] on icon at bounding box center [32, 88] width 11 height 13
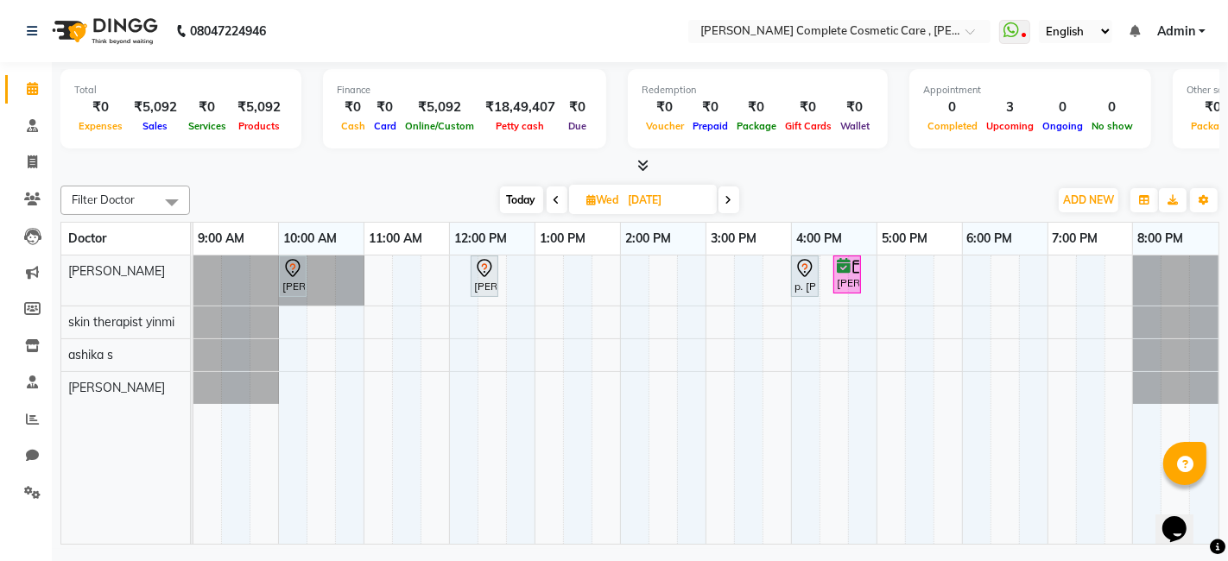
click at [523, 198] on span "Today" at bounding box center [521, 200] width 43 height 27
type input "01-10-2025"
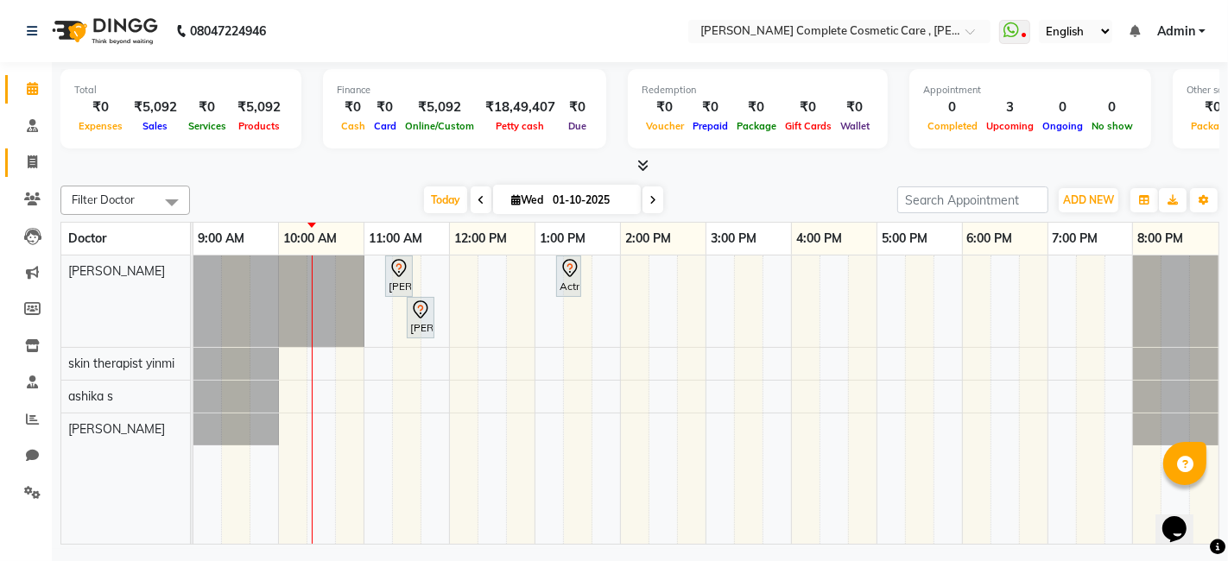
click at [36, 173] on link "Invoice" at bounding box center [25, 163] width 41 height 28
select select "service"
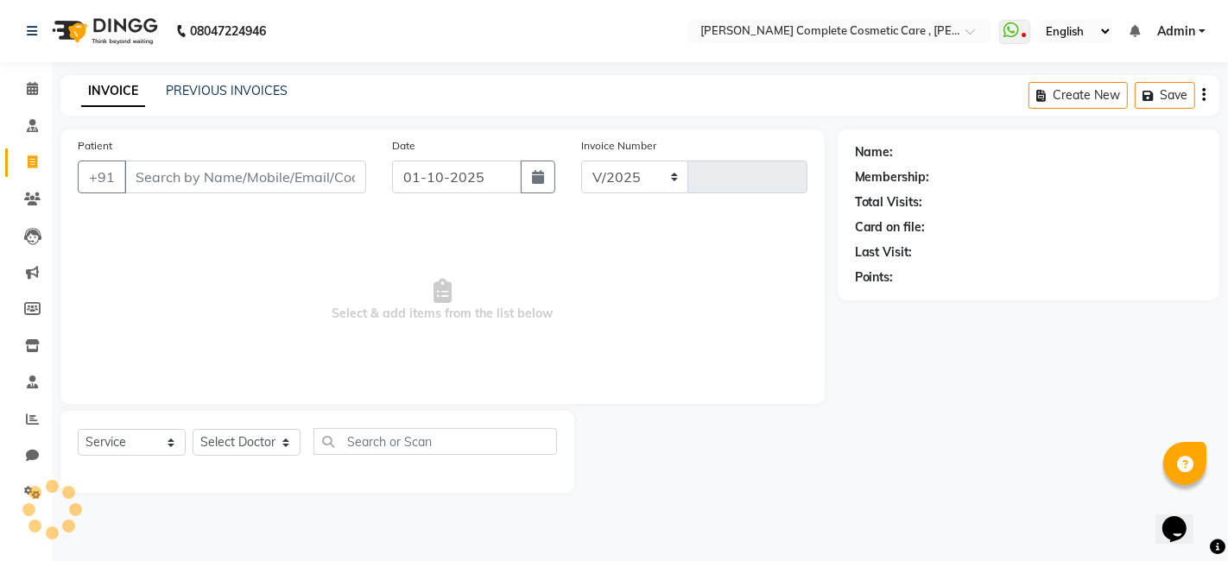
select select "7560"
type input "0654"
select select "product"
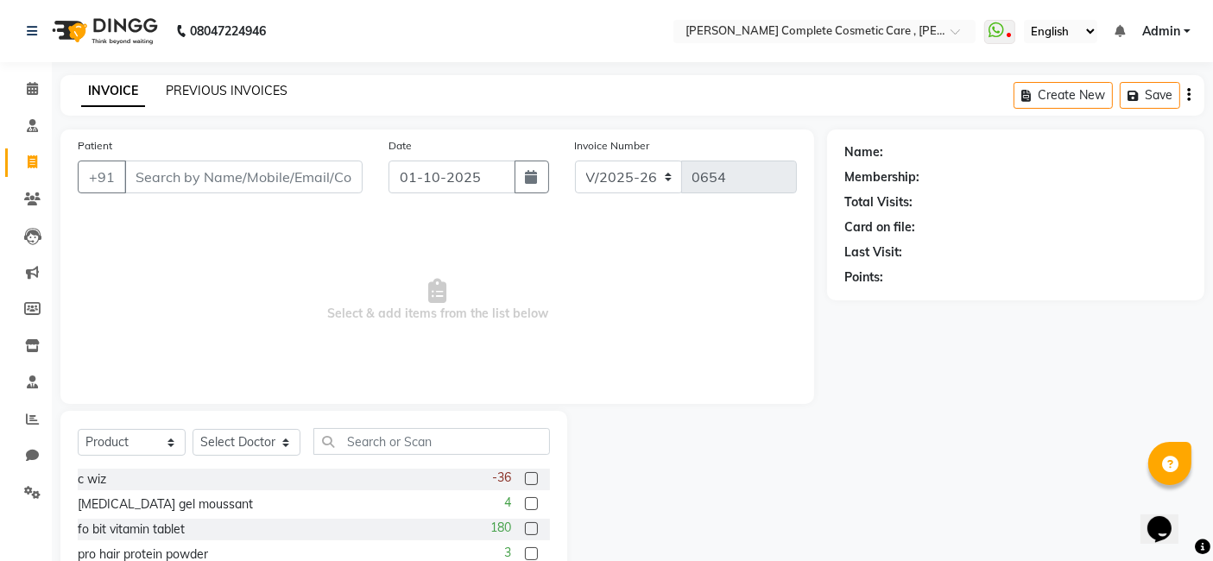
click at [238, 95] on link "PREVIOUS INVOICES" at bounding box center [227, 91] width 122 height 16
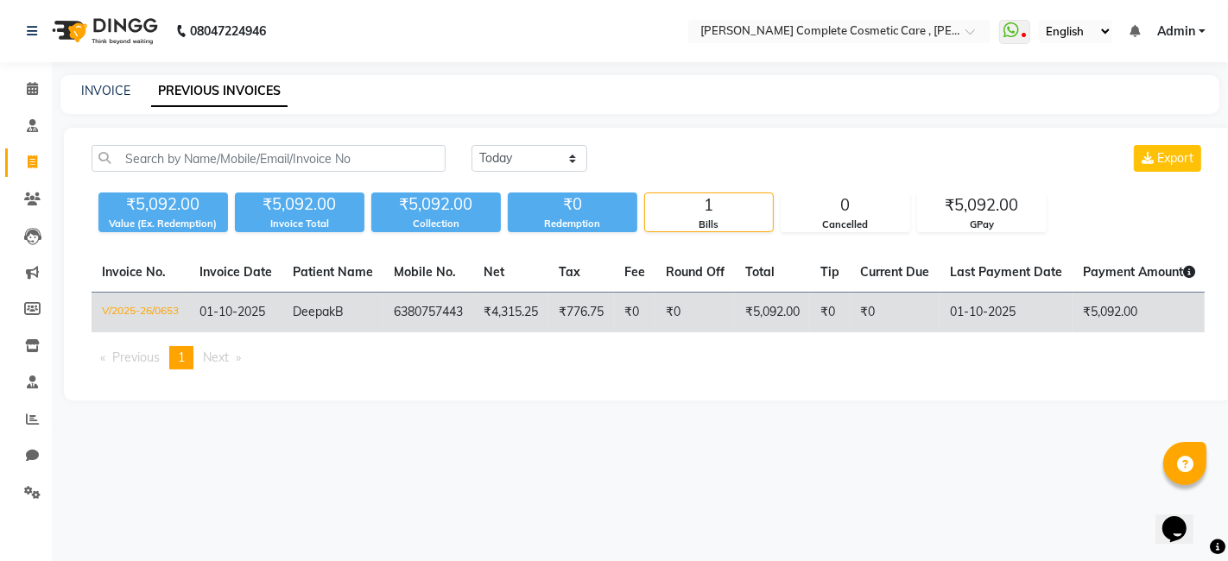
click at [265, 309] on span "01-10-2025" at bounding box center [232, 312] width 66 height 16
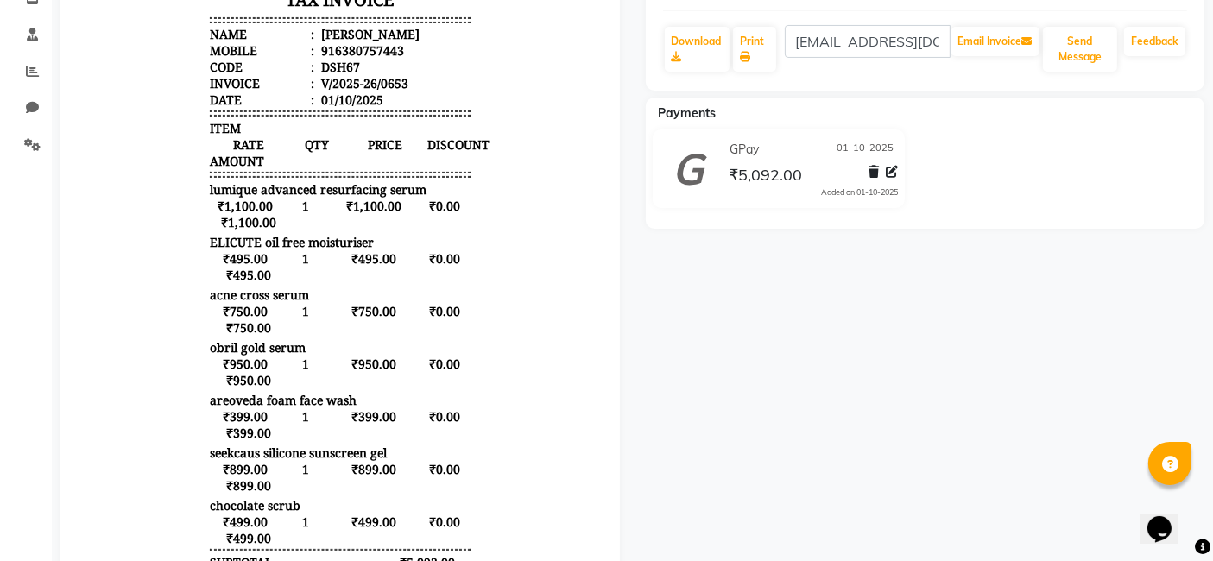
scroll to position [339, 0]
